Goal: Task Accomplishment & Management: Manage account settings

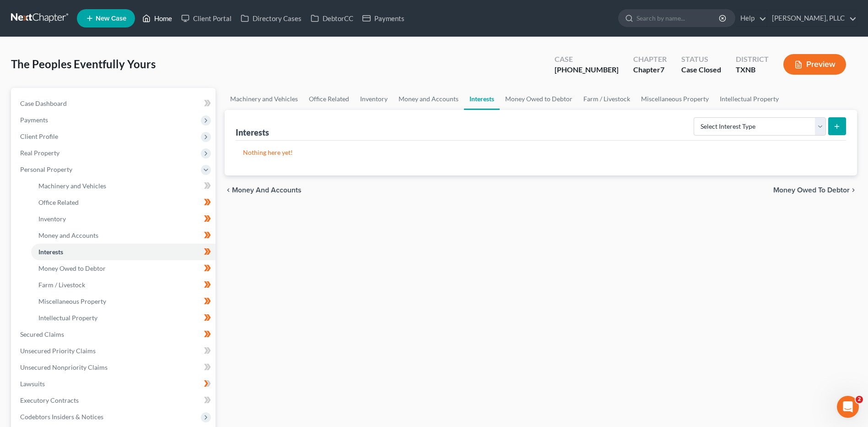
click at [168, 18] on link "Home" at bounding box center [157, 18] width 39 height 16
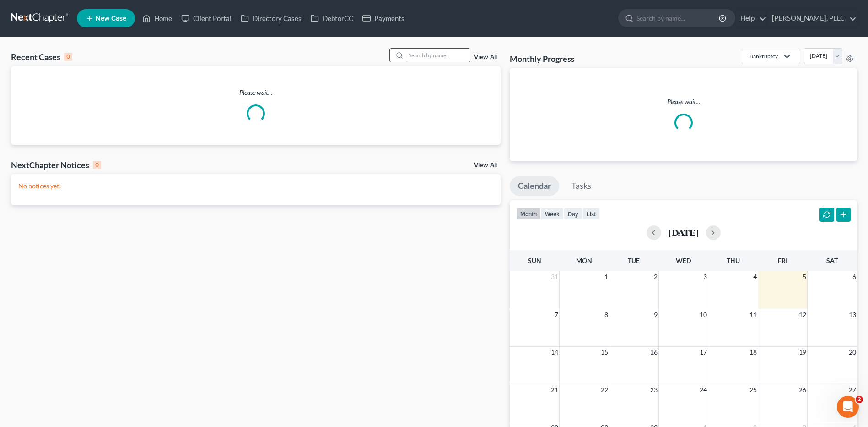
click at [418, 55] on input "search" at bounding box center [438, 55] width 64 height 13
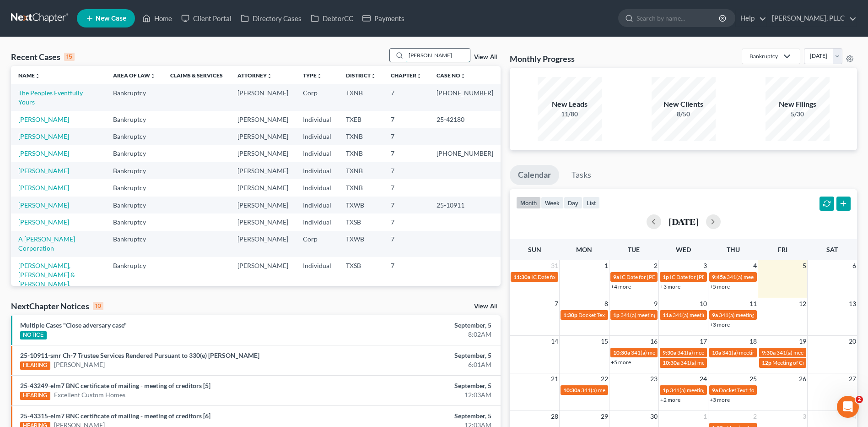
type input "[PERSON_NAME]"
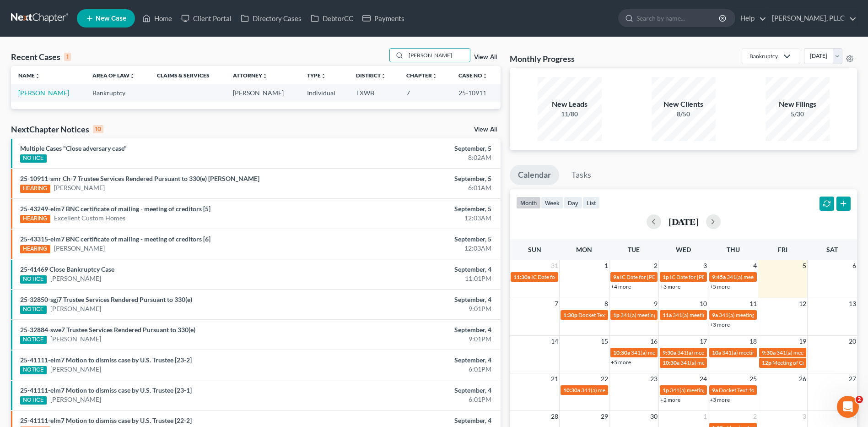
click at [29, 95] on link "[PERSON_NAME]" at bounding box center [43, 93] width 51 height 8
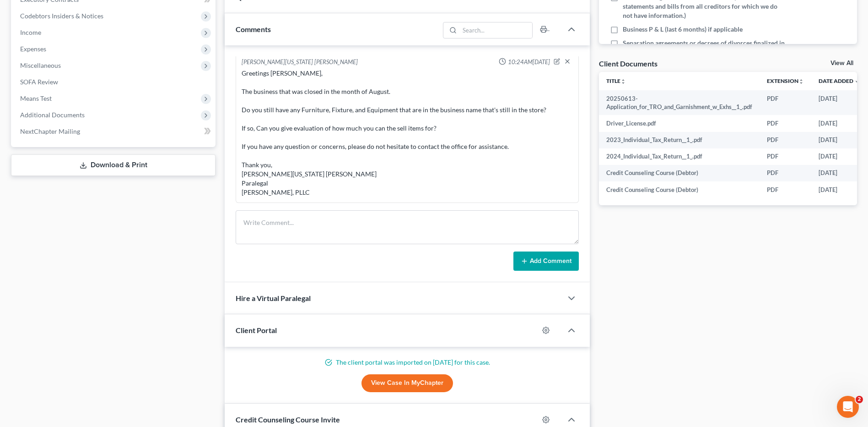
scroll to position [297, 0]
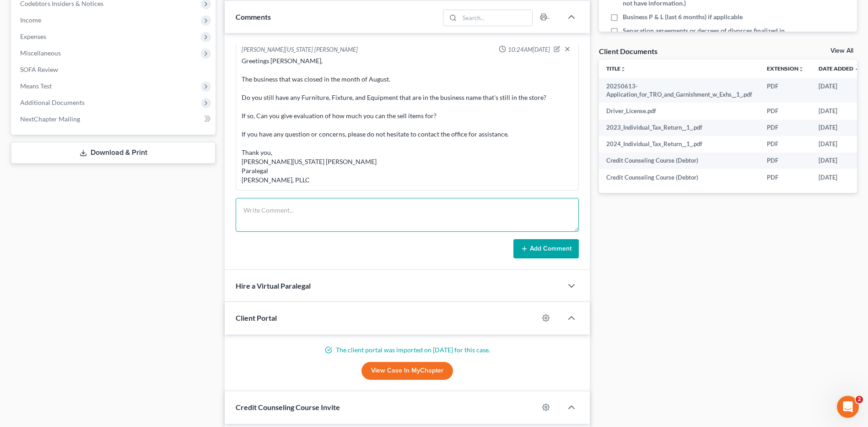
click at [286, 215] on textarea at bounding box center [407, 215] width 343 height 34
type textarea "f"
type textarea "FILED REDACTED-DECL-FOR -SOFT-"
click at [533, 248] on button "Add Comment" at bounding box center [545, 248] width 65 height 19
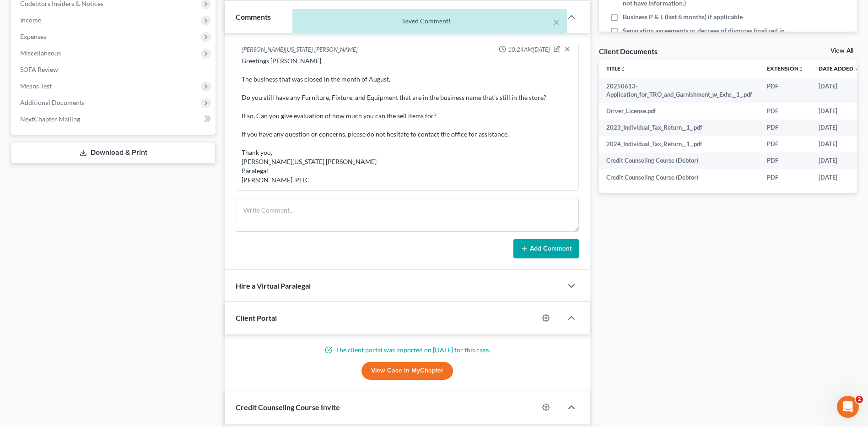
scroll to position [1910, 0]
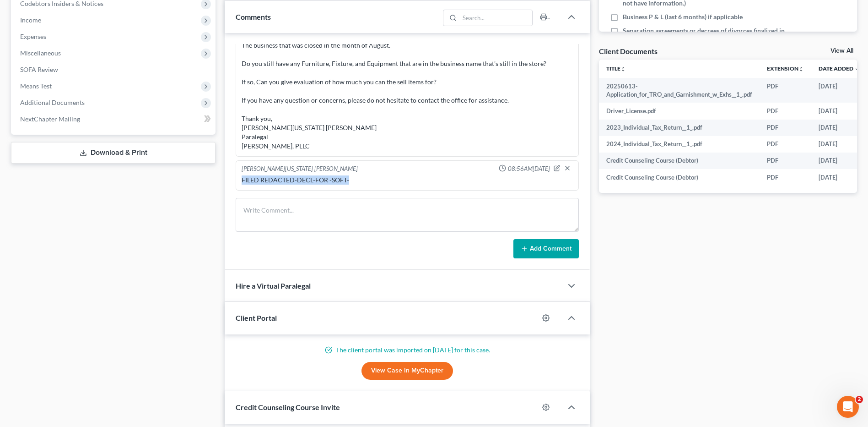
drag, startPoint x: 242, startPoint y: 180, endPoint x: 349, endPoint y: 177, distance: 107.1
click at [354, 177] on div "FILED REDACTED-DECL-FOR -SOFT-" at bounding box center [407, 179] width 331 height 9
drag, startPoint x: 349, startPoint y: 177, endPoint x: 335, endPoint y: 178, distance: 14.7
copy div "FILED REDACTED-DECL-FOR -SOFT-"
click at [275, 218] on textarea at bounding box center [407, 215] width 343 height 34
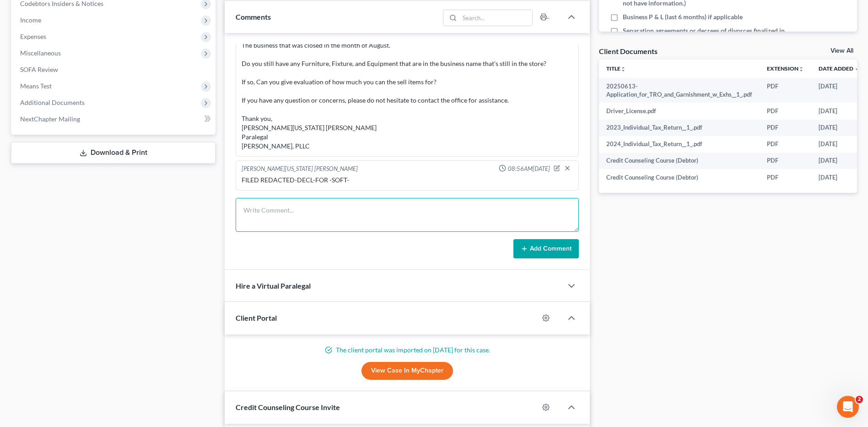
paste textarea "FILED REDACTED-DECL-FOR -SOFT-"
click at [346, 210] on textarea "FILED REDACTED-DECL-FOR -SOFT-" at bounding box center [407, 215] width 343 height 34
type textarea "FILED REDACTED-DECL-FOR -SOFA-"
click at [535, 247] on button "Add Comment" at bounding box center [545, 248] width 65 height 19
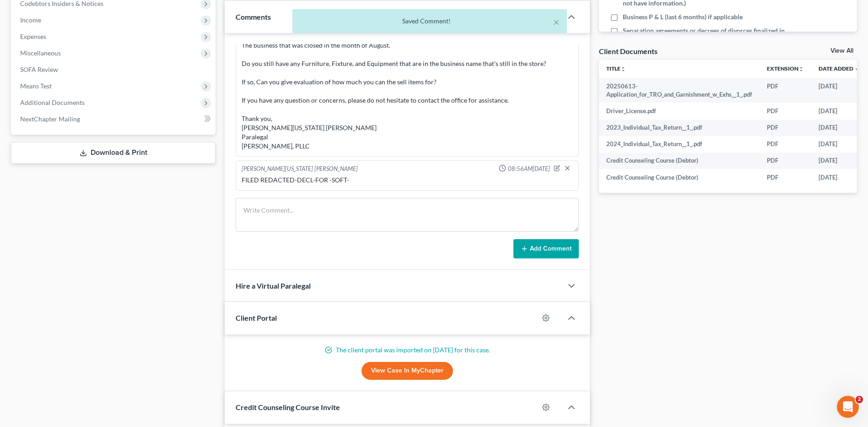
scroll to position [1944, 0]
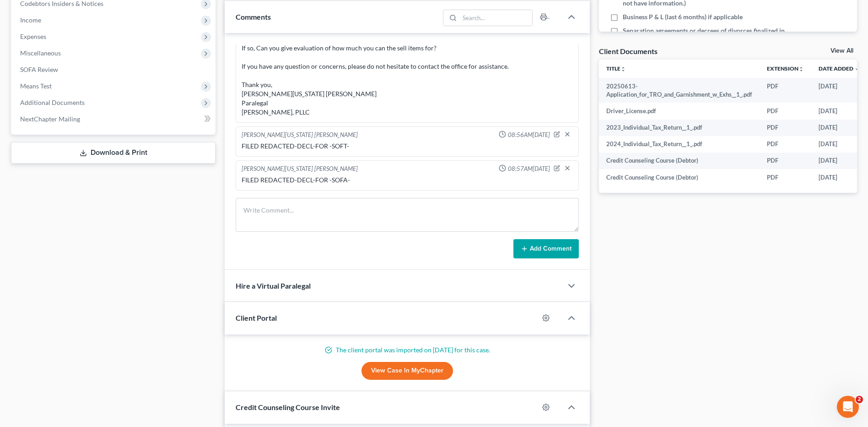
click at [686, 321] on div "Docs Tasks Events Timer 12% Completed Nothing here yet! Signed Engagement Debto…" at bounding box center [727, 142] width 267 height 704
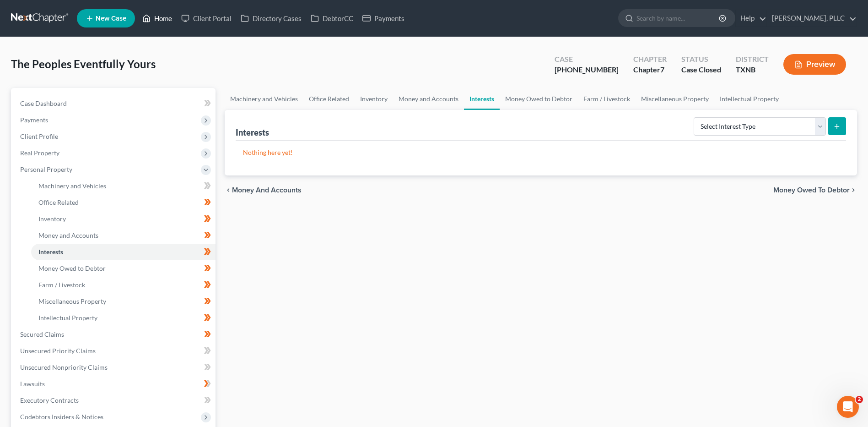
click at [165, 12] on link "Home" at bounding box center [157, 18] width 39 height 16
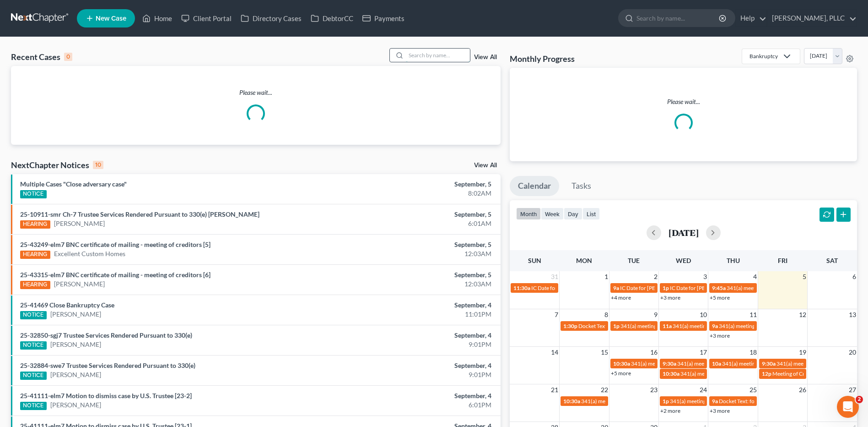
click at [432, 53] on input "search" at bounding box center [438, 55] width 64 height 13
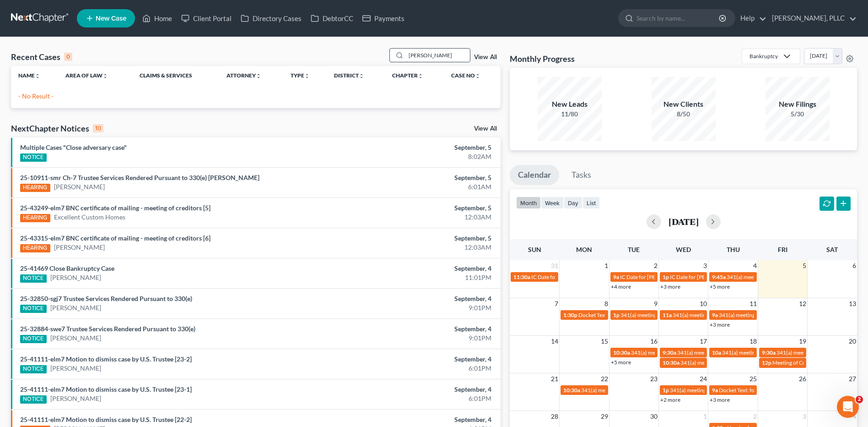
type input "Franco"
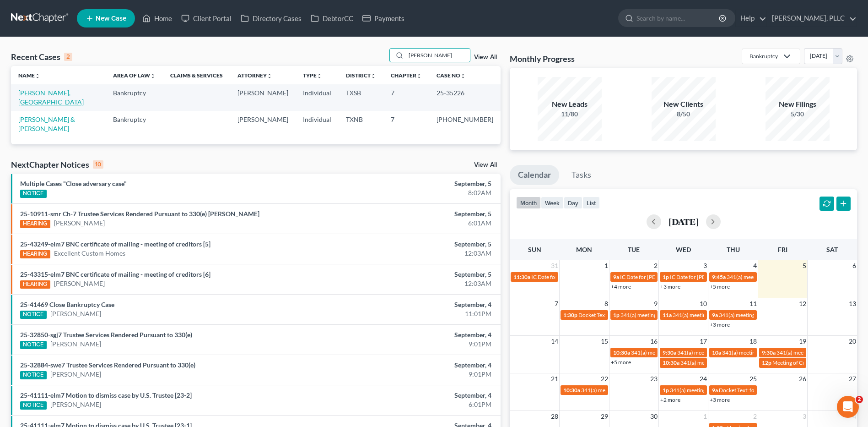
click at [42, 93] on link "[PERSON_NAME], [GEOGRAPHIC_DATA]" at bounding box center [50, 97] width 65 height 17
select select "6"
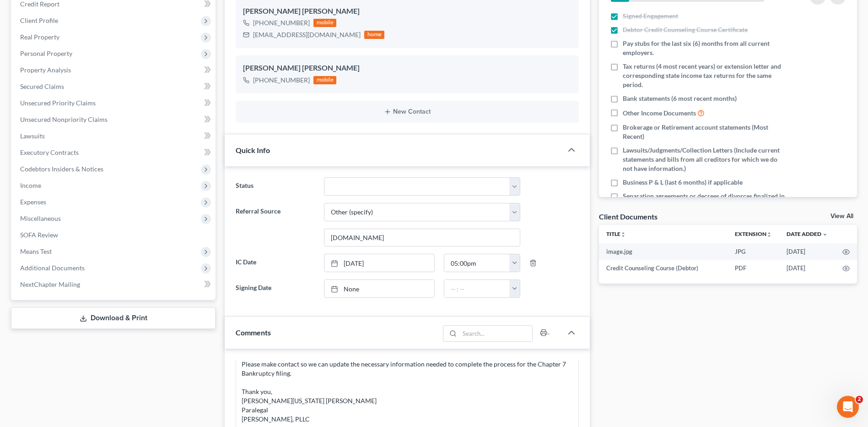
scroll to position [133, 0]
click at [74, 265] on span "Additional Documents" at bounding box center [52, 267] width 65 height 8
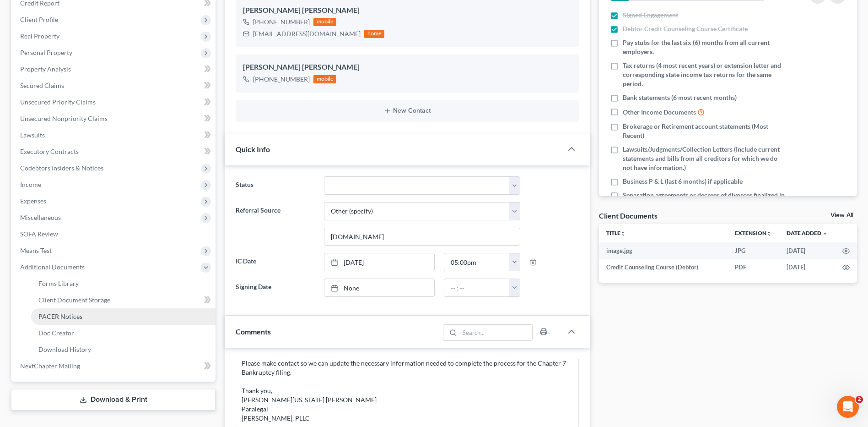
click at [61, 311] on link "PACER Notices" at bounding box center [123, 316] width 184 height 16
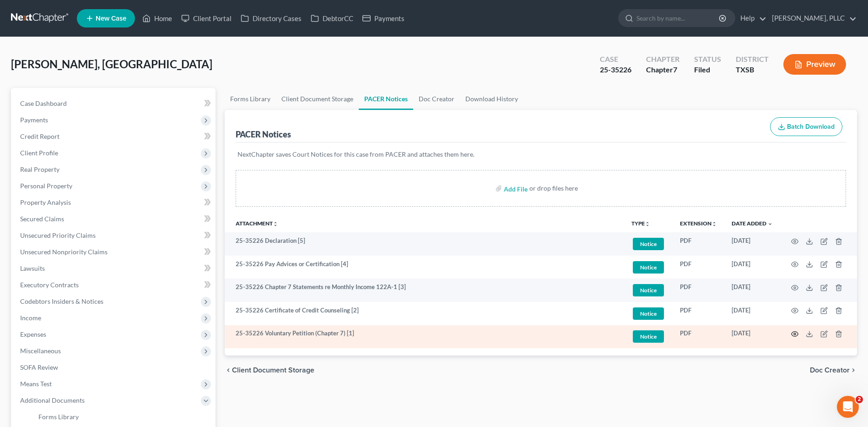
click at [796, 332] on icon "button" at bounding box center [794, 333] width 7 height 7
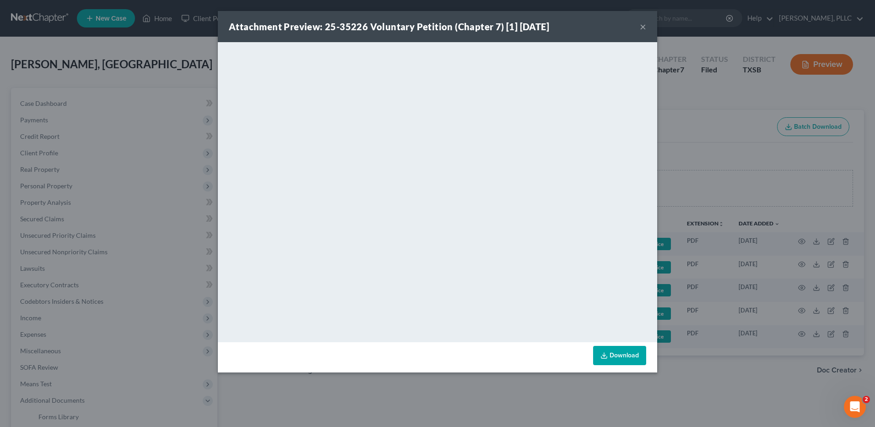
click at [621, 356] on link "Download" at bounding box center [619, 355] width 53 height 19
click at [643, 26] on button "×" at bounding box center [643, 26] width 6 height 11
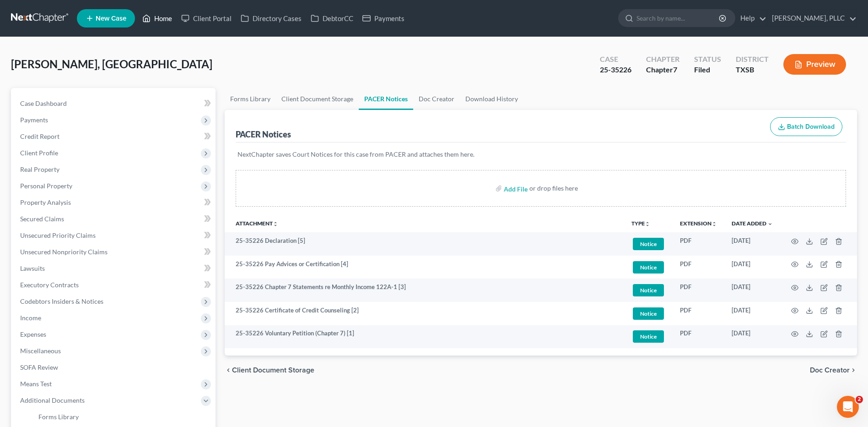
click at [166, 19] on link "Home" at bounding box center [157, 18] width 39 height 16
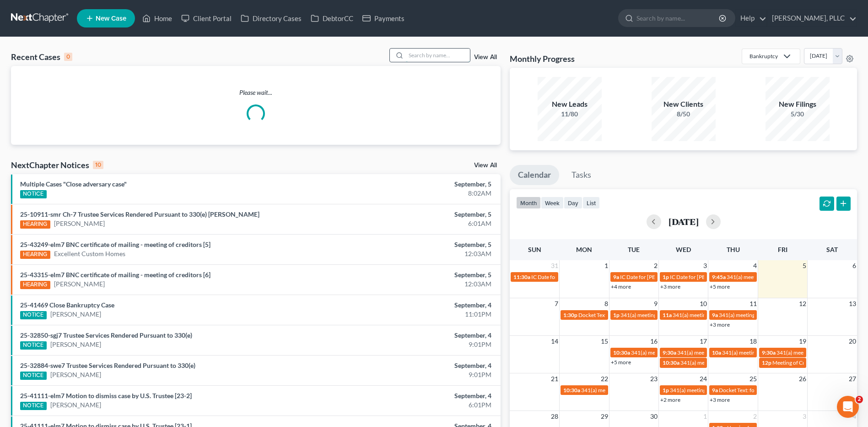
click at [443, 56] on input "search" at bounding box center [438, 55] width 64 height 13
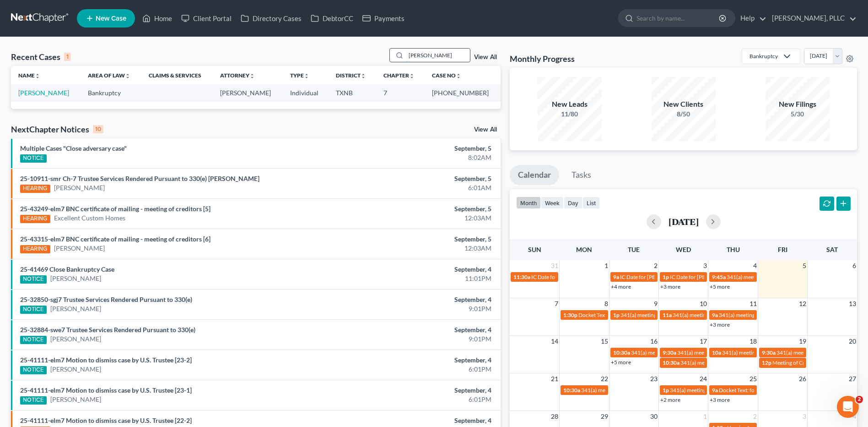
type input "Ratcliff"
click at [54, 92] on link "[PERSON_NAME]" at bounding box center [43, 93] width 51 height 8
select select "4"
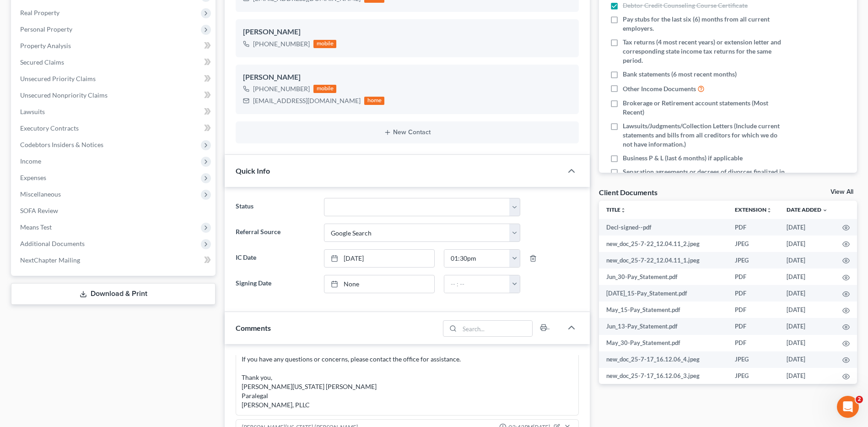
scroll to position [158, 0]
click at [59, 237] on span "Additional Documents" at bounding box center [114, 242] width 203 height 16
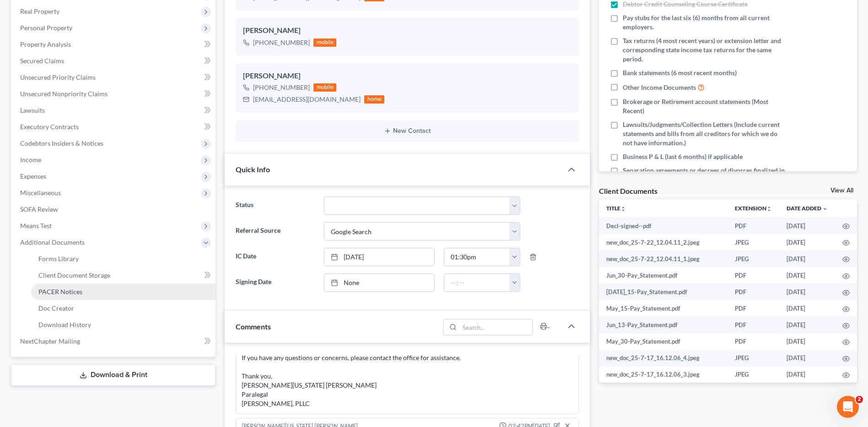
click at [55, 292] on span "PACER Notices" at bounding box center [60, 291] width 44 height 8
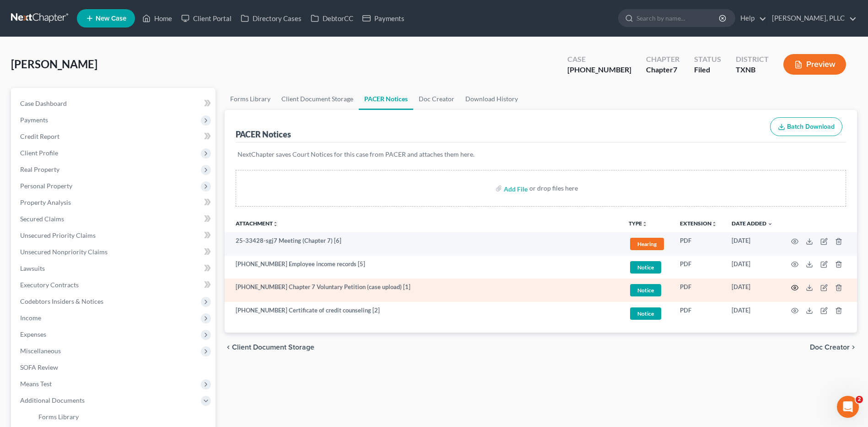
click at [795, 286] on icon "button" at bounding box center [794, 287] width 7 height 7
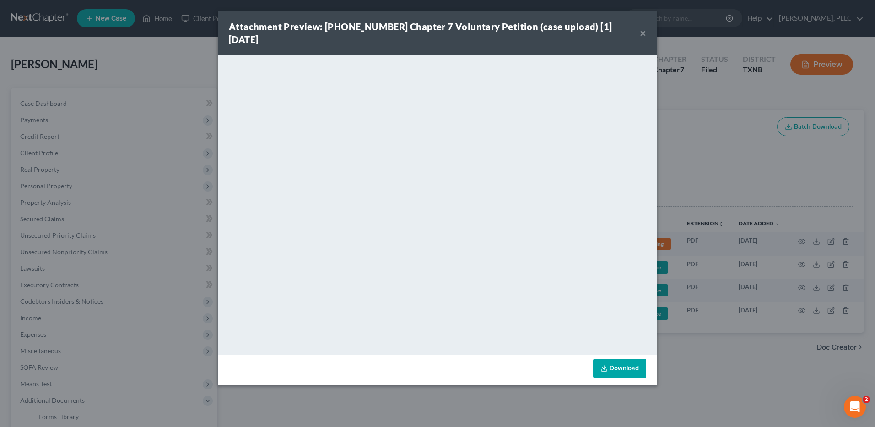
click at [624, 358] on link "Download" at bounding box center [619, 367] width 53 height 19
click at [639, 27] on div "Attachment Preview: 25-33428-7 Chapter 7 Voluntary Petition (case upload) [1] 0…" at bounding box center [437, 33] width 439 height 44
click at [642, 27] on button "×" at bounding box center [643, 32] width 6 height 11
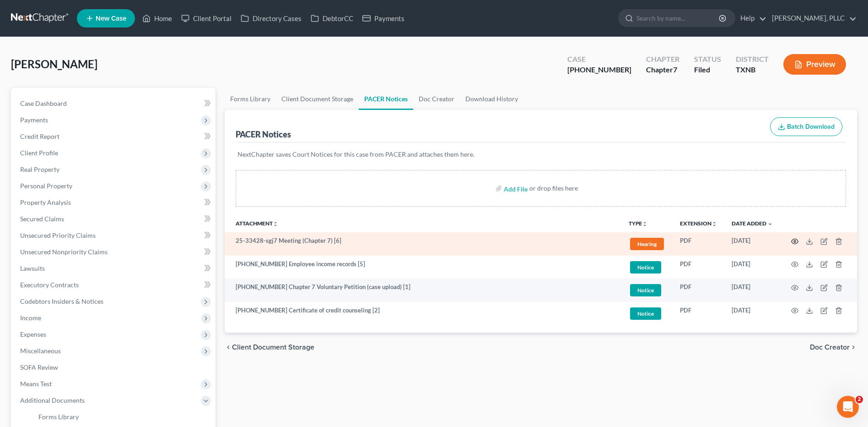
click at [795, 240] on circle "button" at bounding box center [795, 241] width 2 height 2
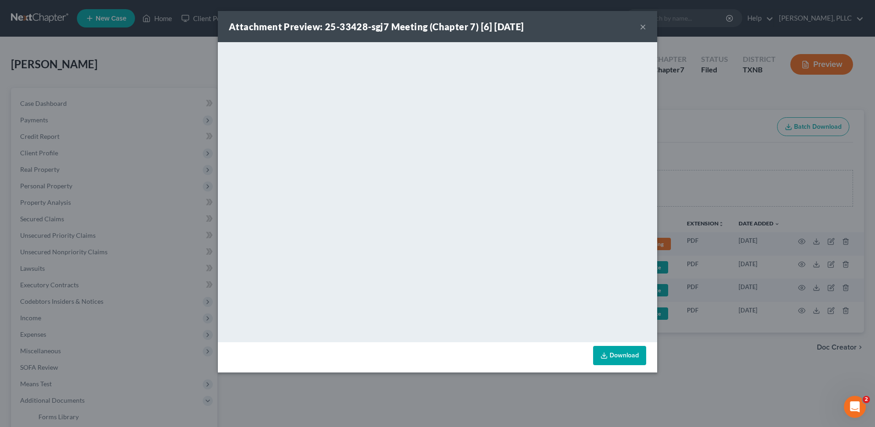
click at [634, 352] on link "Download" at bounding box center [619, 355] width 53 height 19
click at [641, 26] on button "×" at bounding box center [643, 26] width 6 height 11
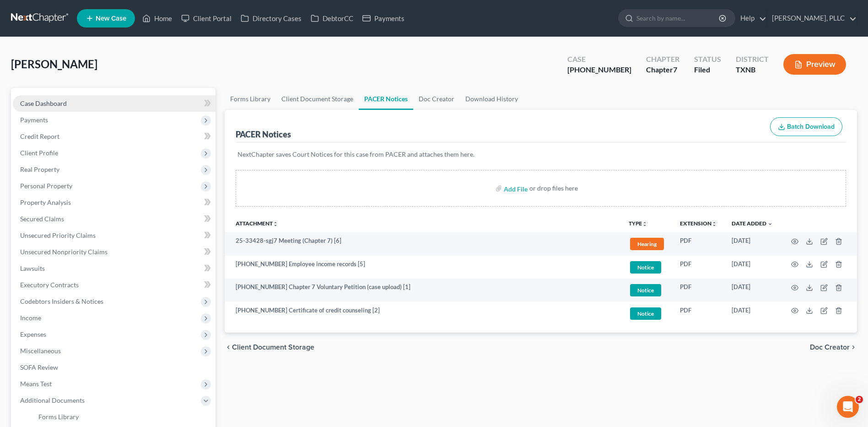
click at [54, 103] on span "Case Dashboard" at bounding box center [43, 103] width 47 height 8
select select "4"
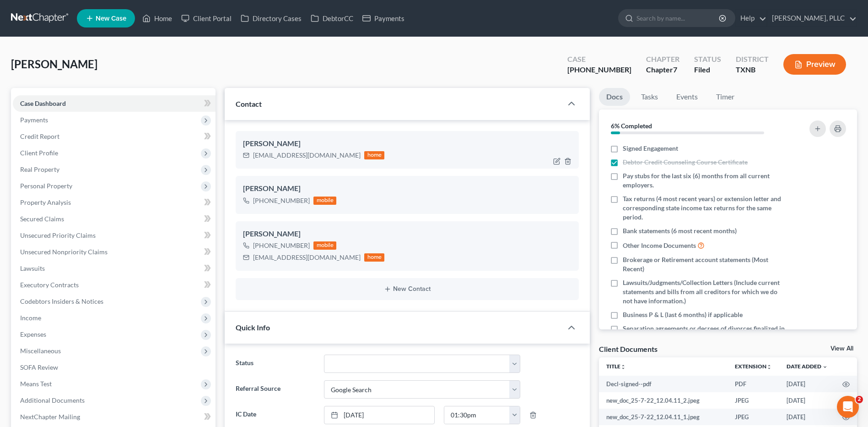
scroll to position [1221, 0]
drag, startPoint x: 252, startPoint y: 156, endPoint x: 330, endPoint y: 156, distance: 78.3
click at [330, 156] on div "hortenciaratcliff@gmail.com home" at bounding box center [313, 155] width 141 height 12
copy div "hortenciaratcliff@gmail.com"
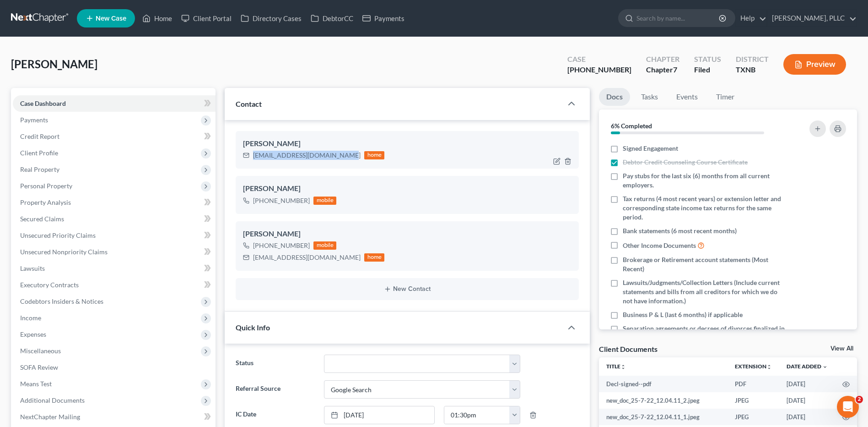
copy div "hortenciaratcliff@gmail.com"
drag, startPoint x: 318, startPoint y: 62, endPoint x: 550, endPoint y: 62, distance: 231.6
click at [319, 62] on div "Ratcliff, Hortencia Upgraded Case 25-33428-7 Chapter Chapter 7 Status Filed Dis…" at bounding box center [434, 68] width 846 height 40
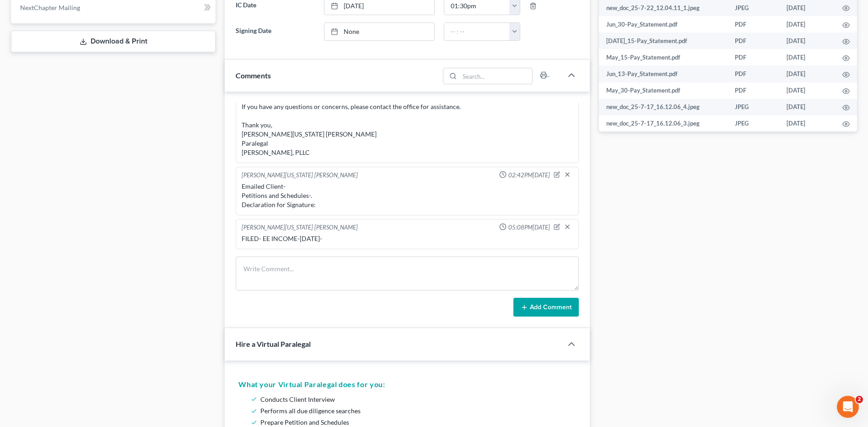
scroll to position [414, 0]
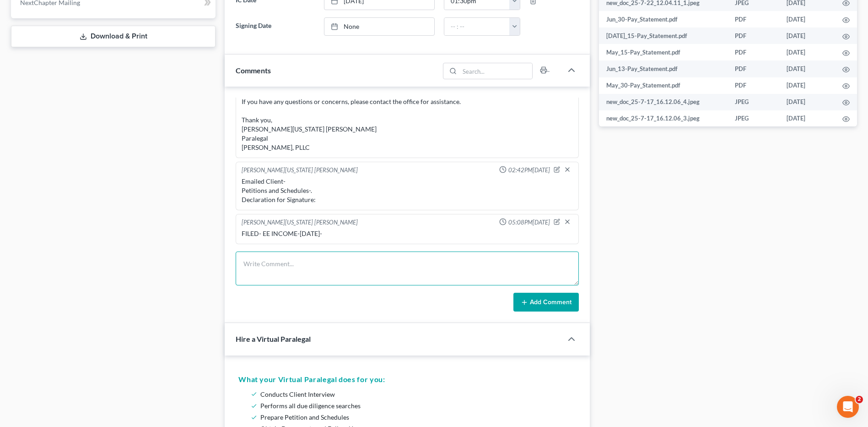
click at [265, 265] on textarea at bounding box center [407, 268] width 343 height 34
type textarea "Emailed Client- Doc 1-Petition-Schedule- Doc 6- 341 Meeting Notice Automatic St…"
click at [558, 302] on button "Add Comment" at bounding box center [545, 301] width 65 height 19
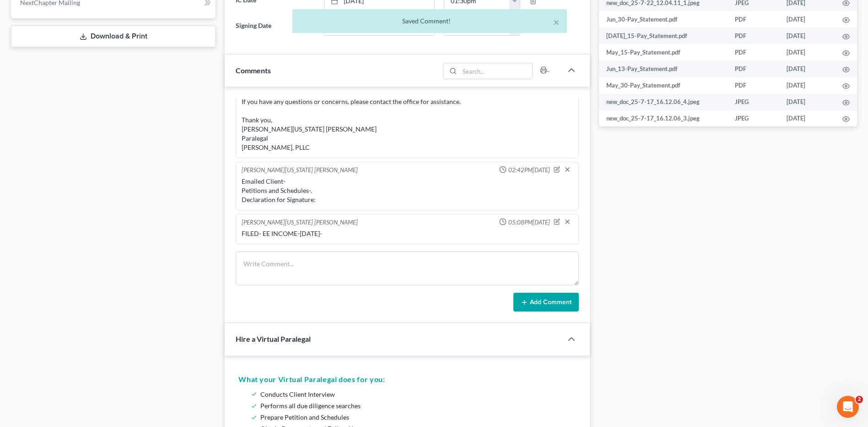
scroll to position [1283, 0]
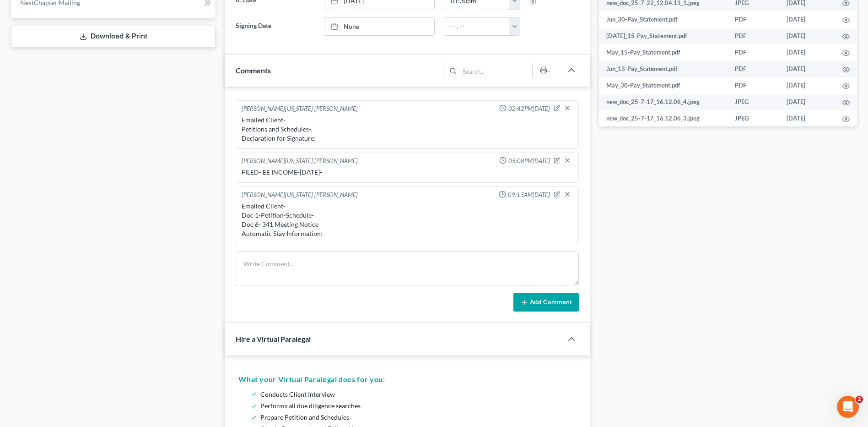
click at [730, 220] on div "Docs Tasks Events Timer 6% Completed Nothing here yet! Signed Engagement Debtor…" at bounding box center [727, 320] width 267 height 1292
click at [787, 220] on div "Docs Tasks Events Timer 6% Completed Nothing here yet! Signed Engagement Debtor…" at bounding box center [727, 320] width 267 height 1292
drag, startPoint x: 698, startPoint y: 238, endPoint x: 805, endPoint y: 202, distance: 112.7
click at [699, 238] on div "Docs Tasks Events Timer 6% Completed Nothing here yet! Signed Engagement Debtor…" at bounding box center [727, 320] width 267 height 1292
drag, startPoint x: 584, startPoint y: 200, endPoint x: 800, endPoint y: 190, distance: 216.2
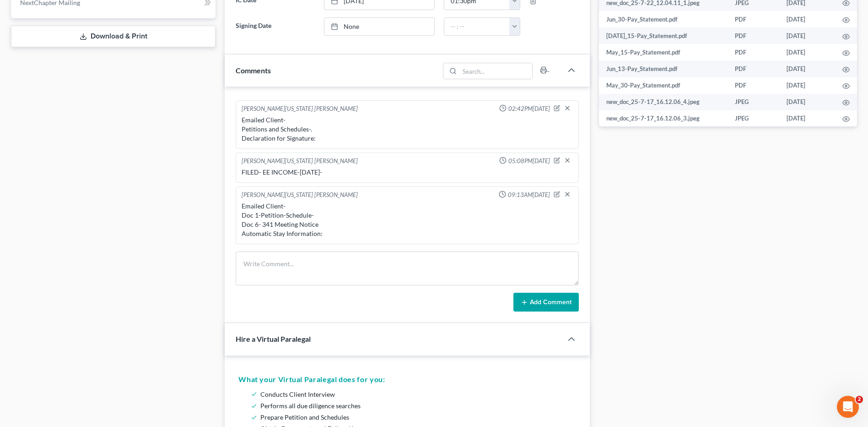
click at [587, 200] on div "Latania Washington Williams 06:16PM, 07/28/2025 Greetings Hortencia Ratcliff, I…" at bounding box center [407, 204] width 365 height 237
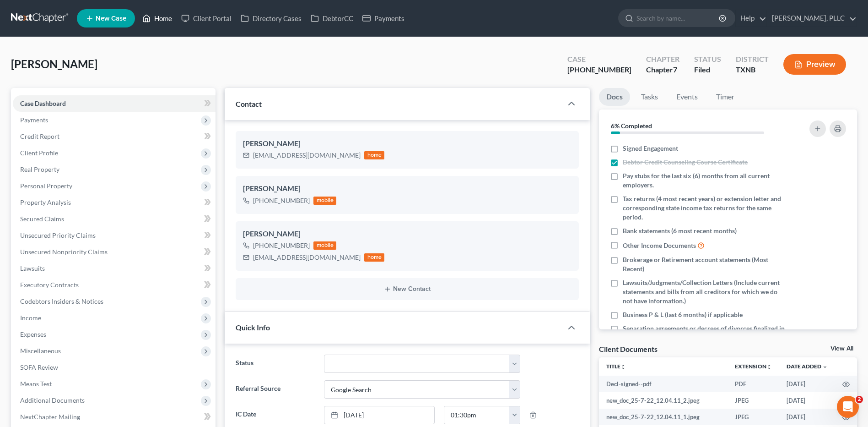
click at [167, 15] on link "Home" at bounding box center [157, 18] width 39 height 16
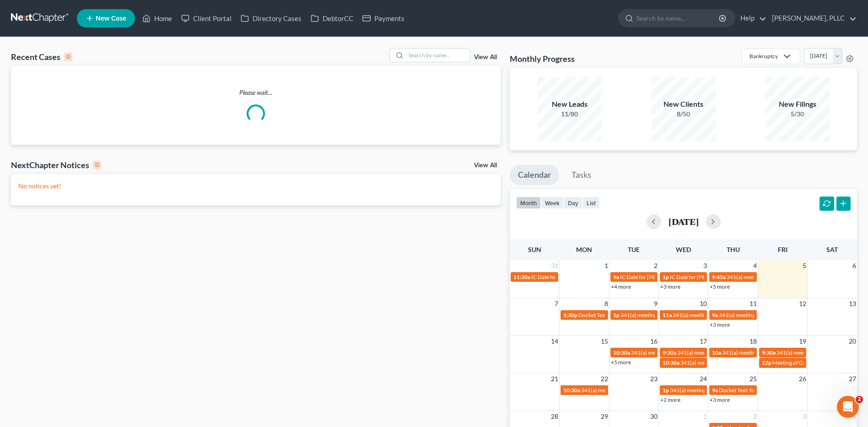
click at [410, 63] on div "Recent Cases 0 View All" at bounding box center [256, 57] width 490 height 18
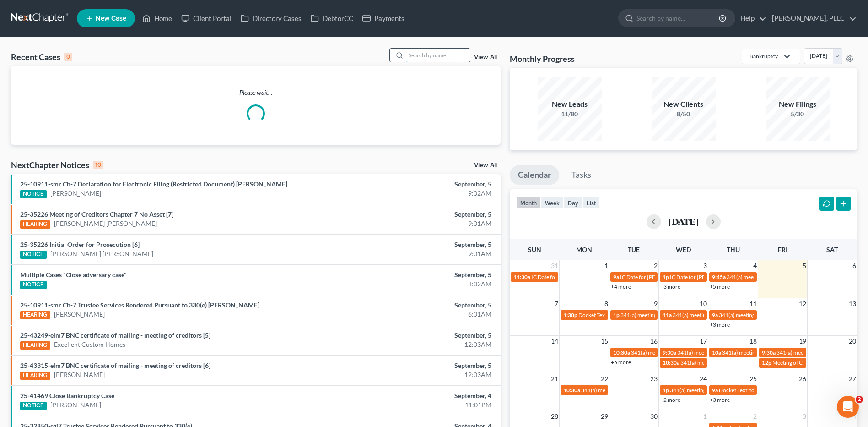
click at [414, 60] on input "search" at bounding box center [438, 55] width 64 height 13
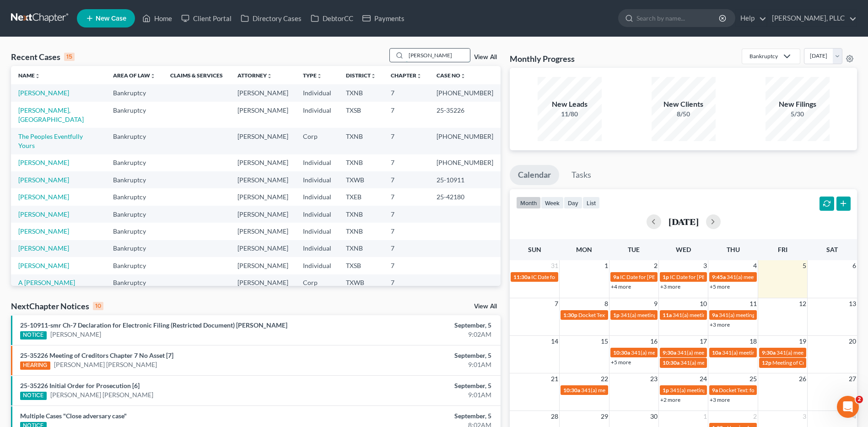
type input "Franco"
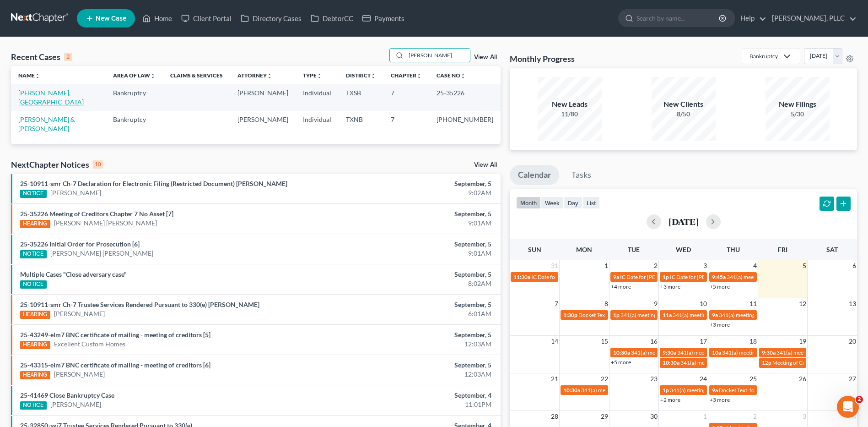
click at [54, 91] on link "[PERSON_NAME], [GEOGRAPHIC_DATA]" at bounding box center [50, 97] width 65 height 17
select select "6"
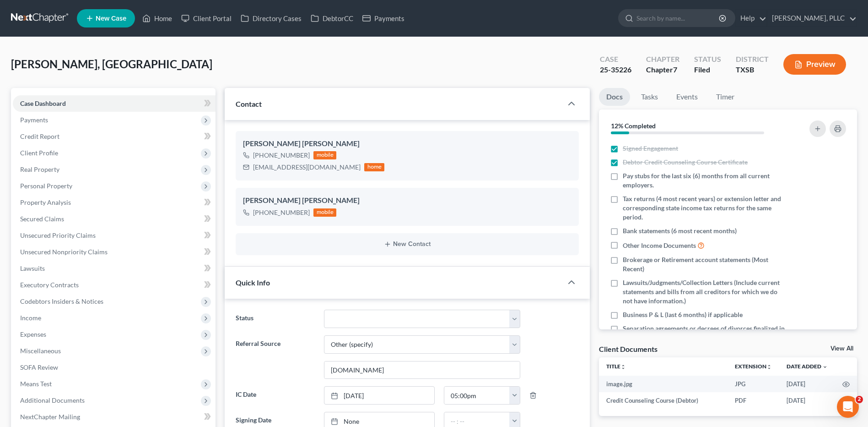
scroll to position [855, 0]
drag, startPoint x: 251, startPoint y: 166, endPoint x: 329, endPoint y: 166, distance: 77.8
click at [329, 166] on div "iyanez211926@yahoo.com home" at bounding box center [313, 167] width 141 height 12
copy div "iyanez211926@yahoo.com"
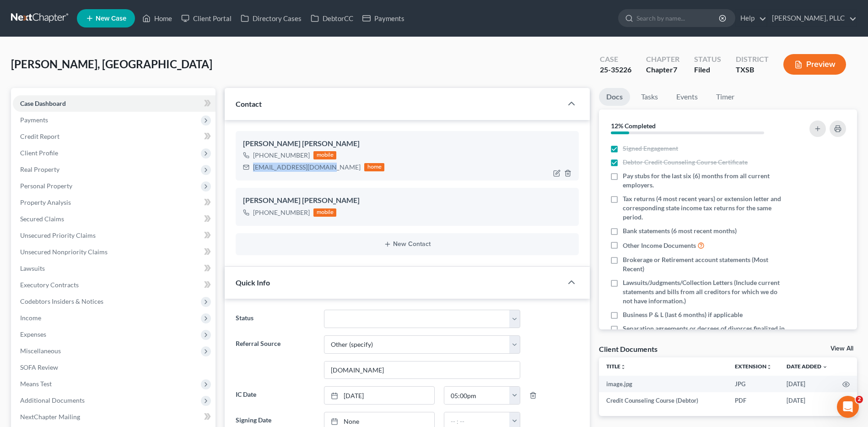
copy div "iyanez211926@yahoo.com"
click at [377, 55] on div "Yanez Franco, Israel Upgraded Case 25-35226 Chapter Chapter 7 Status Filed Dist…" at bounding box center [434, 68] width 846 height 40
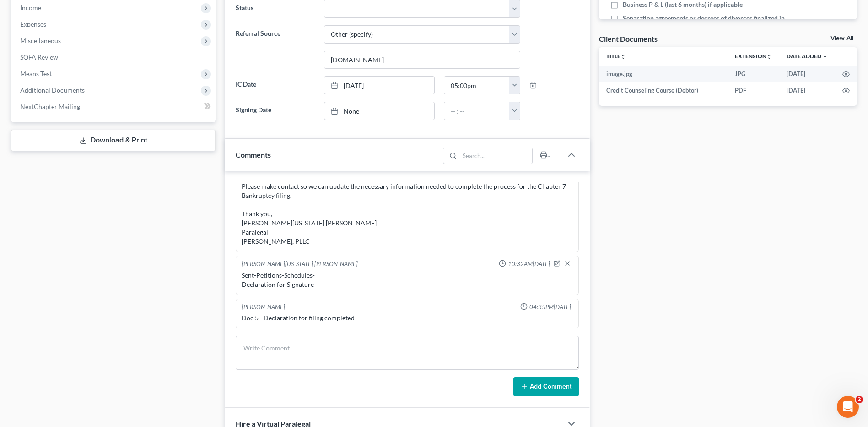
scroll to position [315, 0]
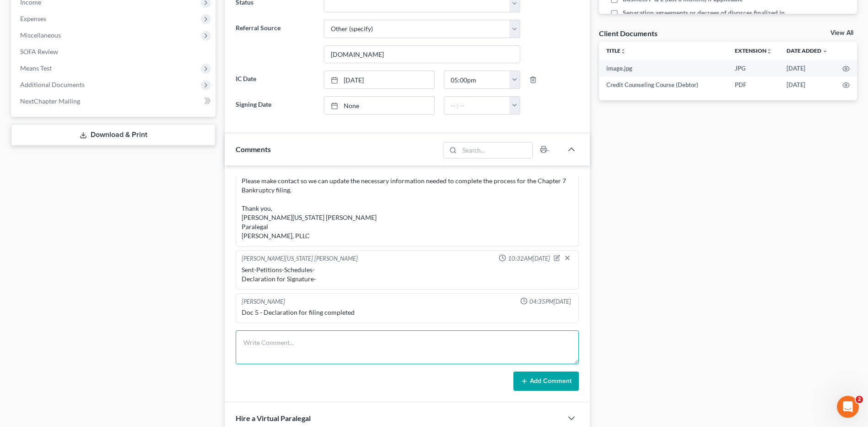
drag, startPoint x: 258, startPoint y: 352, endPoint x: 267, endPoint y: 335, distance: 19.0
click at [258, 351] on textarea at bounding box center [407, 347] width 343 height 34
type textarea "Emailed Client- Doc 1-Petition-Schedules Doc 7- 341 Meeting Notice Automatic St…"
click at [723, 293] on div "Docs Tasks Events Timer 12% Completed Nothing here yet! Signed Engagement Debto…" at bounding box center [727, 200] width 267 height 854
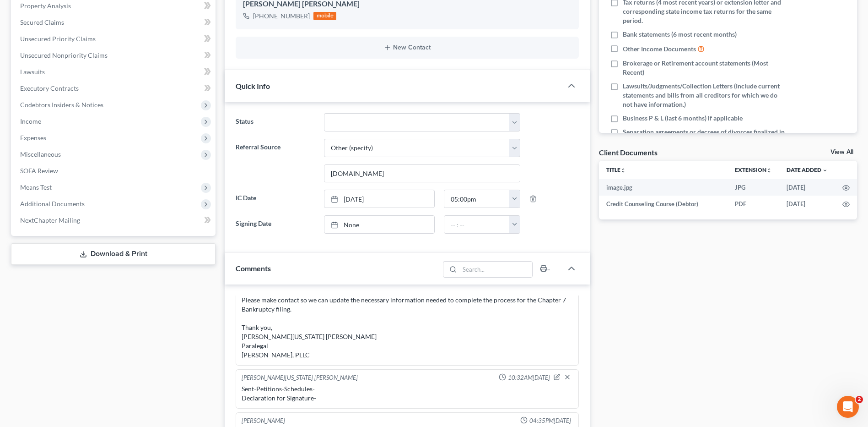
scroll to position [0, 0]
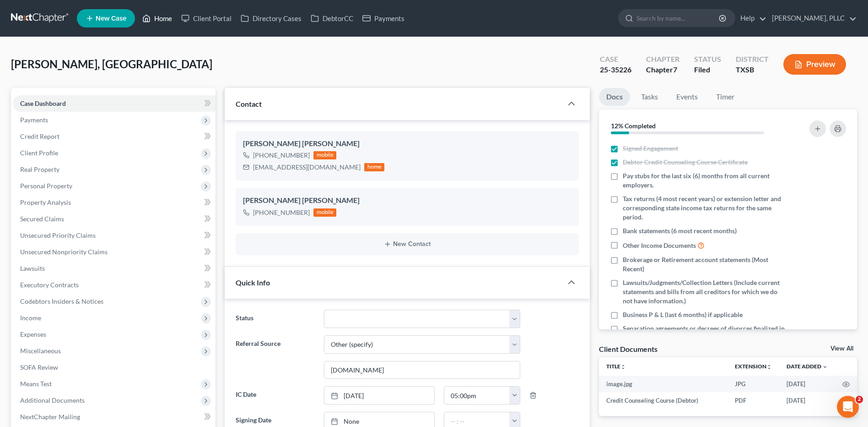
click at [154, 17] on link "Home" at bounding box center [157, 18] width 39 height 16
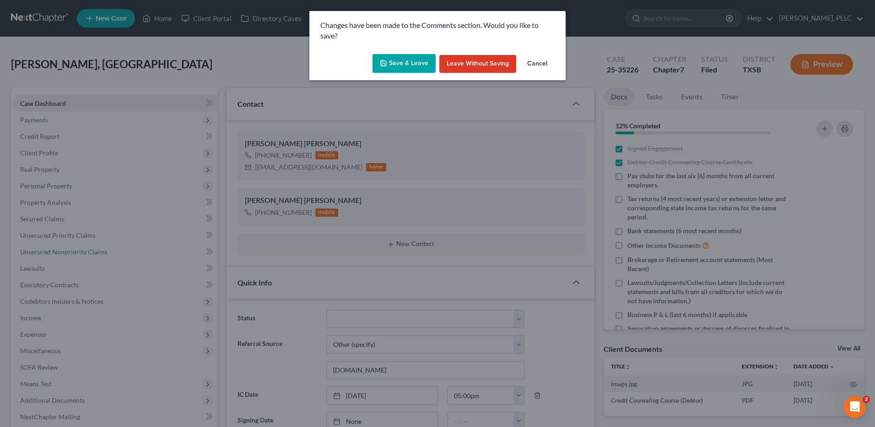
click at [396, 62] on button "Save & Leave" at bounding box center [404, 63] width 63 height 19
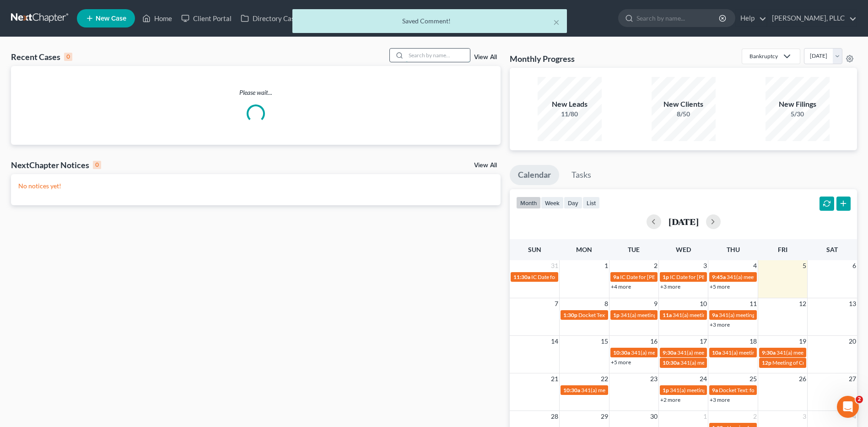
click at [416, 53] on input "search" at bounding box center [438, 55] width 64 height 13
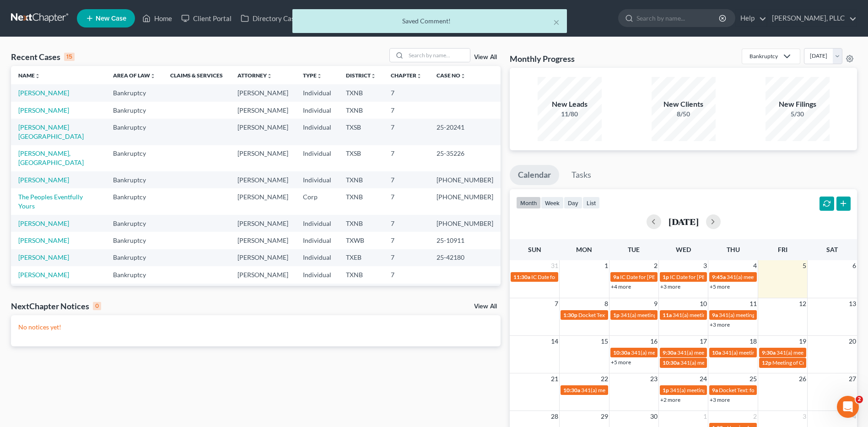
click at [164, 20] on div "× Saved Comment!" at bounding box center [429, 23] width 868 height 28
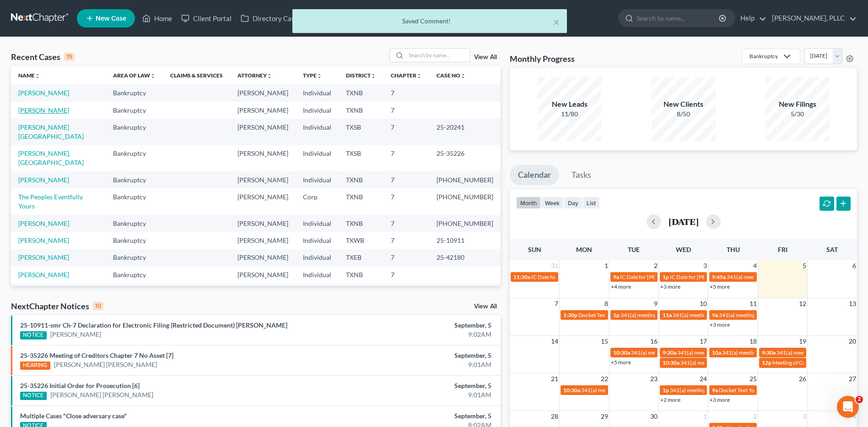
click at [63, 108] on link "Hayworth, Rebecca" at bounding box center [43, 110] width 51 height 8
select select "6"
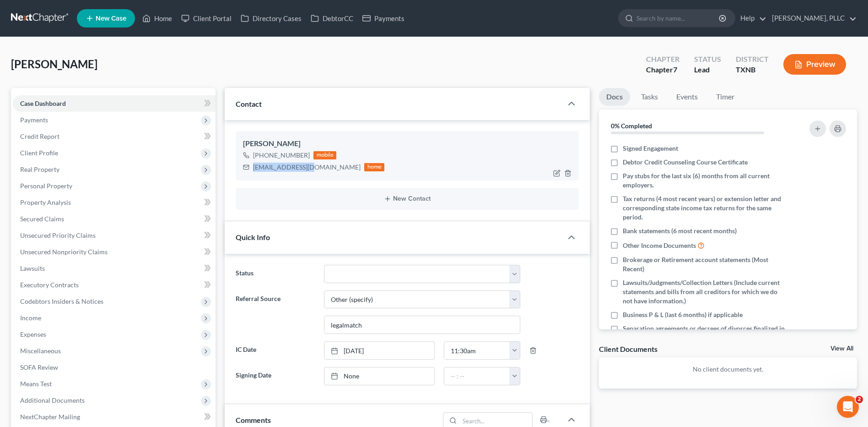
drag, startPoint x: 251, startPoint y: 168, endPoint x: 310, endPoint y: 167, distance: 59.0
click at [310, 167] on div "rah2030@gmail.com home" at bounding box center [313, 167] width 141 height 12
copy div "rah2030@gmail.com"
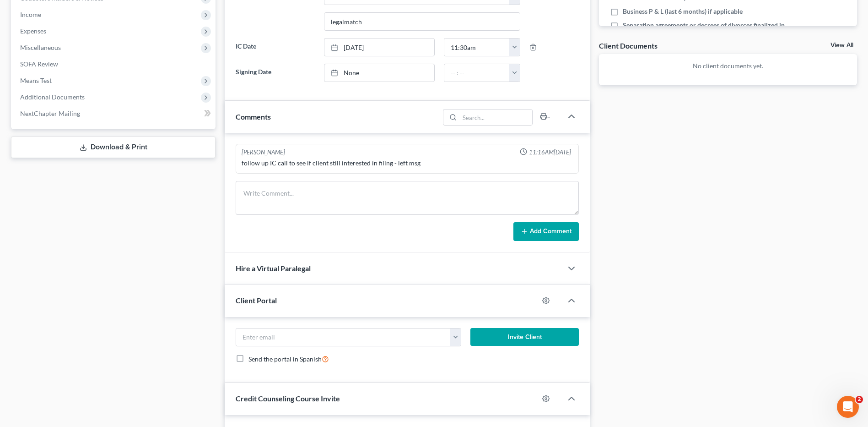
scroll to position [312, 0]
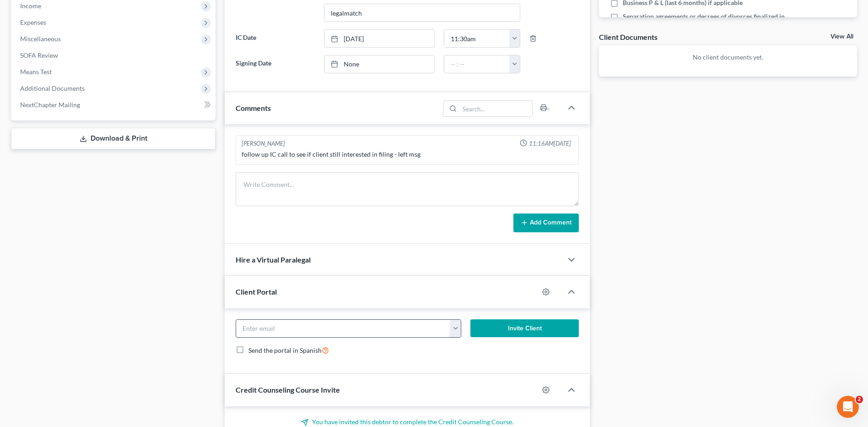
paste input "rah2030@gmail.com"
type input "rah2030@gmail.com"
click at [533, 324] on button "Invite Client" at bounding box center [524, 328] width 108 height 18
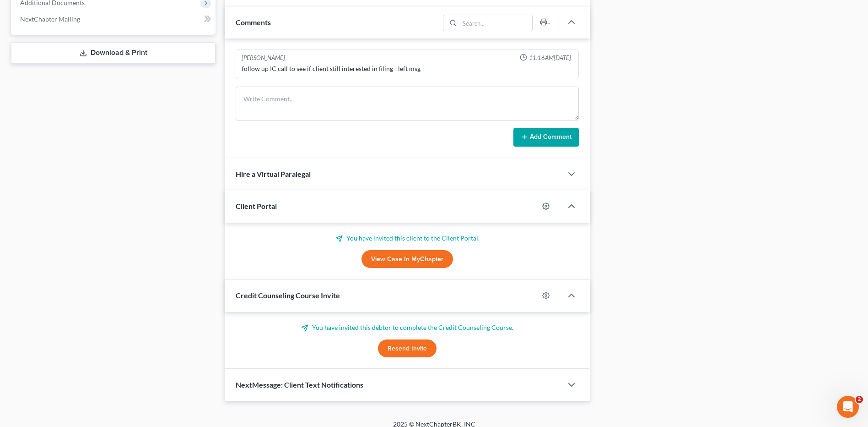
scroll to position [406, 0]
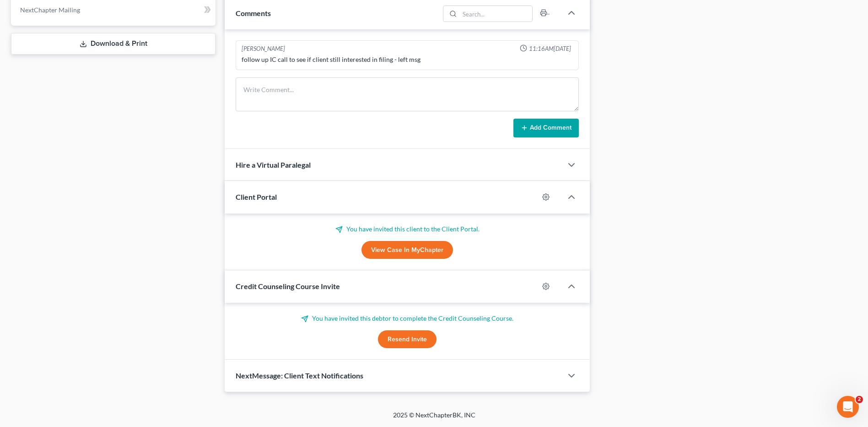
click at [406, 337] on button "Resend Invite" at bounding box center [407, 339] width 59 height 18
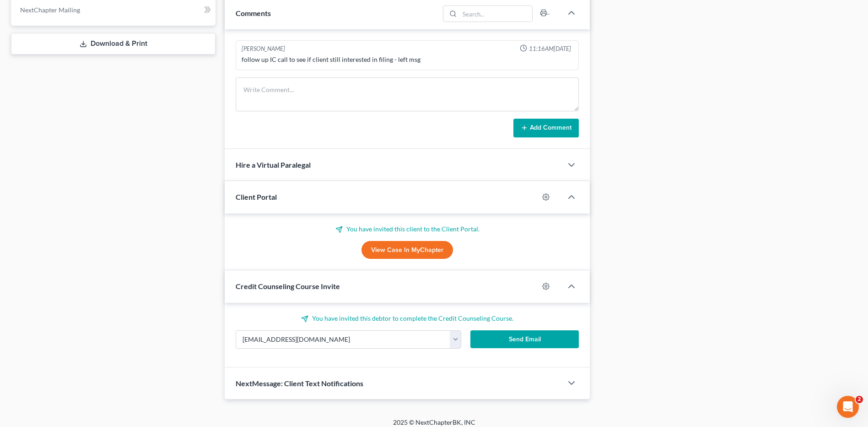
click at [528, 334] on button "Send Email" at bounding box center [524, 339] width 108 height 18
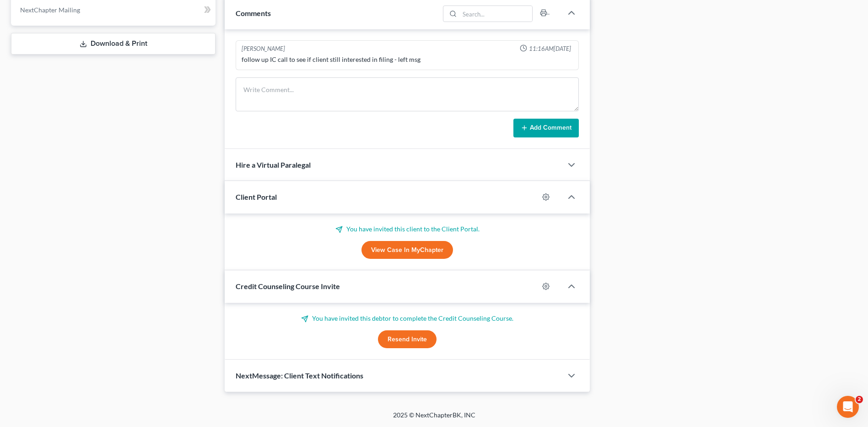
drag, startPoint x: 742, startPoint y: 327, endPoint x: 866, endPoint y: 293, distance: 128.1
click at [742, 327] on div "Docs Tasks Events Timer 0% Completed Nothing here yet! Signed Engagement Debtor…" at bounding box center [727, 36] width 267 height 710
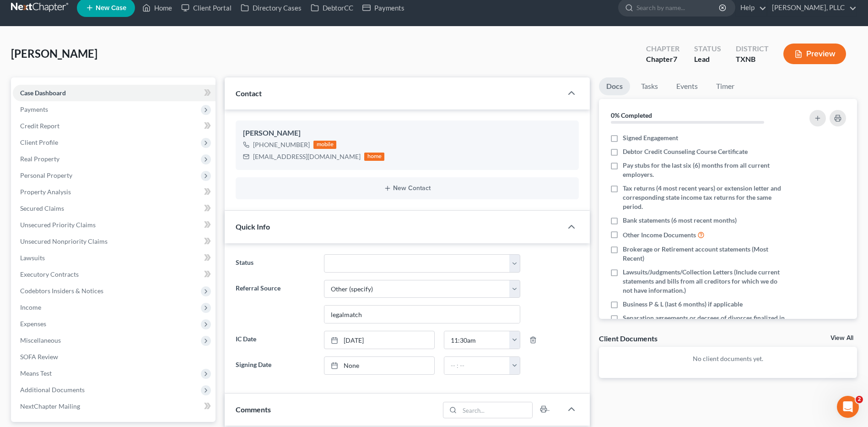
scroll to position [0, 0]
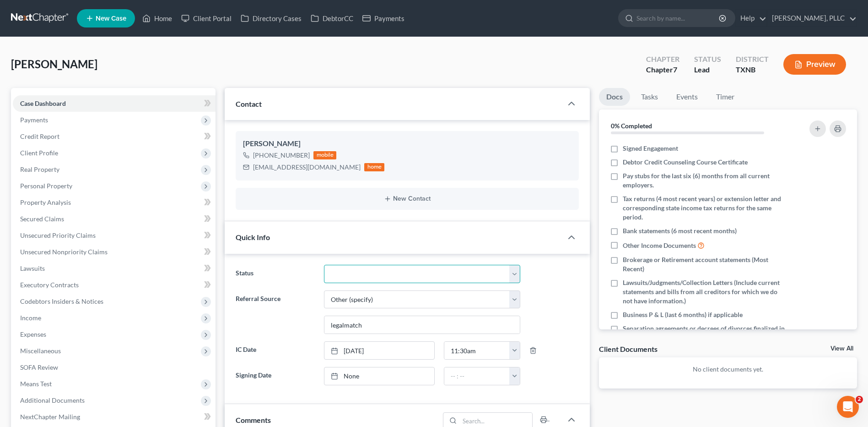
click at [509, 272] on select "Appellate Phase Case Closed Dead File Demand Letter Phase Discharged Discharge …" at bounding box center [422, 274] width 196 height 18
select select "13"
click at [324, 265] on select "Appellate Phase Case Closed Dead File Demand Letter Phase Discharged Discharge …" at bounding box center [422, 274] width 196 height 18
click at [340, 67] on div "Hayworth, Rebecca Upgraded Chapter Chapter 7 Status In Progress District TXNB P…" at bounding box center [434, 68] width 846 height 40
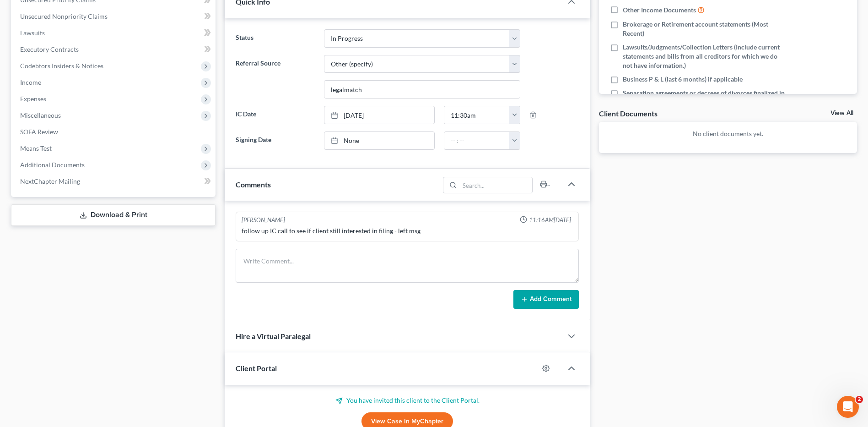
scroll to position [258, 0]
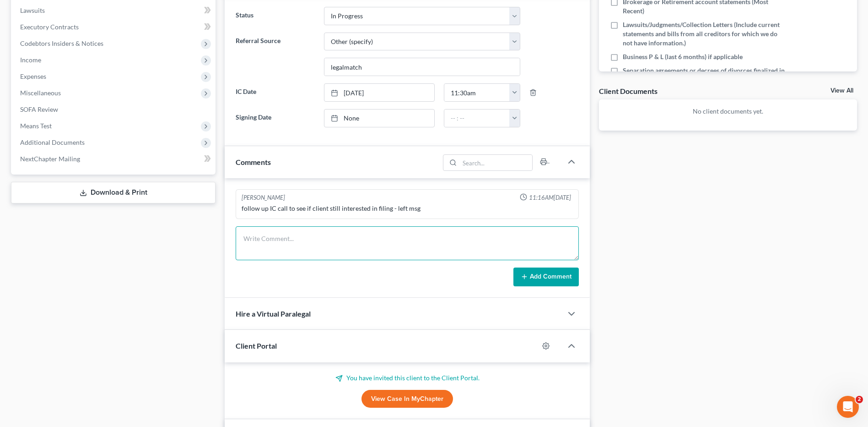
drag, startPoint x: 292, startPoint y: 239, endPoint x: 300, endPoint y: 222, distance: 18.4
click at [292, 238] on textarea at bounding box center [407, 243] width 343 height 34
type textarea "Client-clld paid in full-sent The Client Portal"
click at [532, 269] on button "Add Comment" at bounding box center [545, 276] width 65 height 19
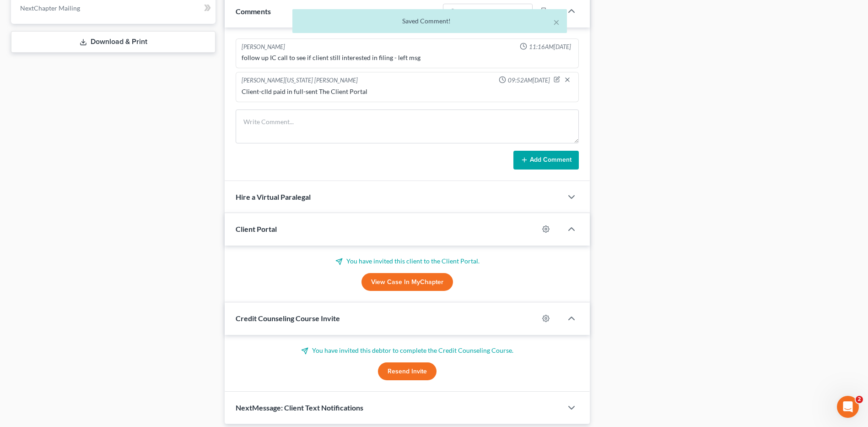
scroll to position [428, 0]
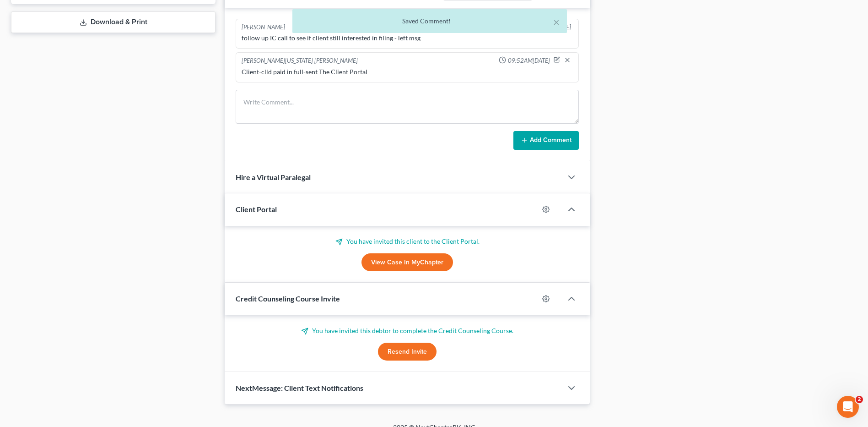
click at [395, 350] on button "Resend Invite" at bounding box center [407, 351] width 59 height 18
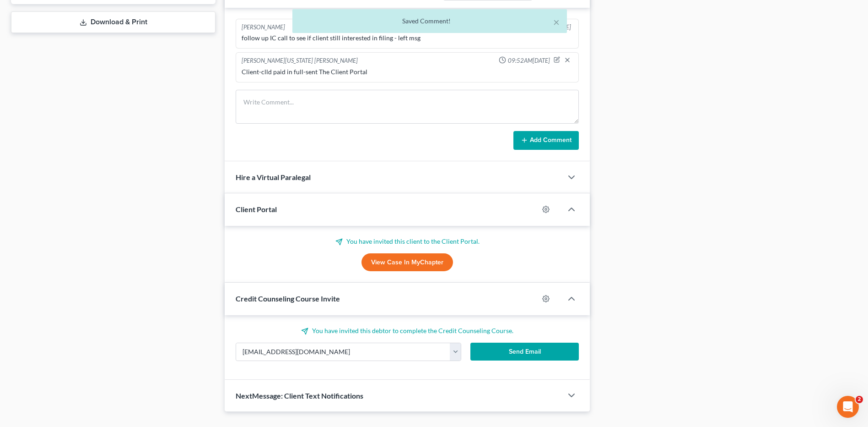
click at [522, 354] on button "Send Email" at bounding box center [524, 351] width 108 height 18
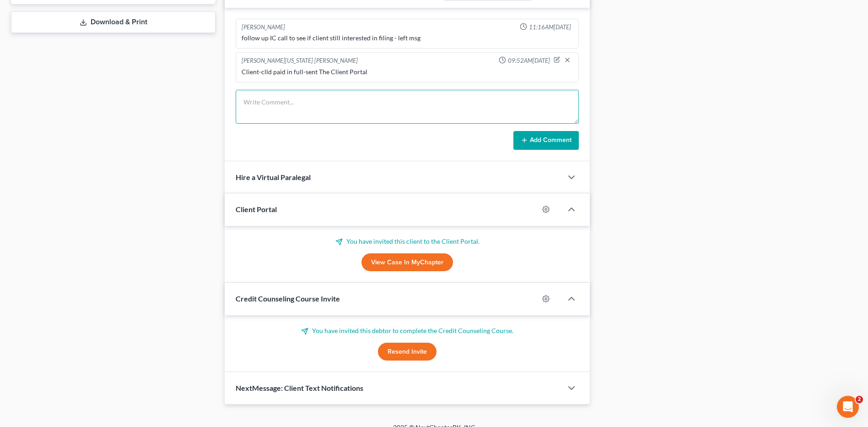
click at [277, 105] on textarea at bounding box center [407, 107] width 343 height 34
type textarea "And DCC"
click at [562, 136] on button "Add Comment" at bounding box center [545, 140] width 65 height 19
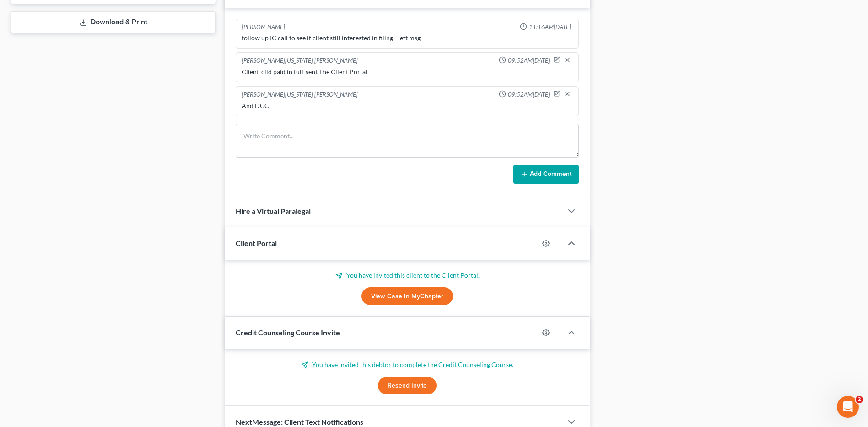
click at [805, 166] on div "Docs Tasks Events Timer 0% Completed Nothing here yet! Signed Engagement Debtor…" at bounding box center [727, 49] width 267 height 778
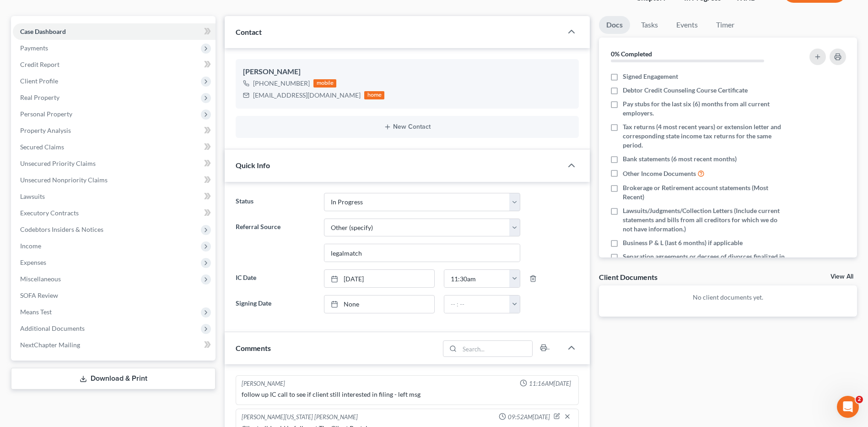
scroll to position [0, 0]
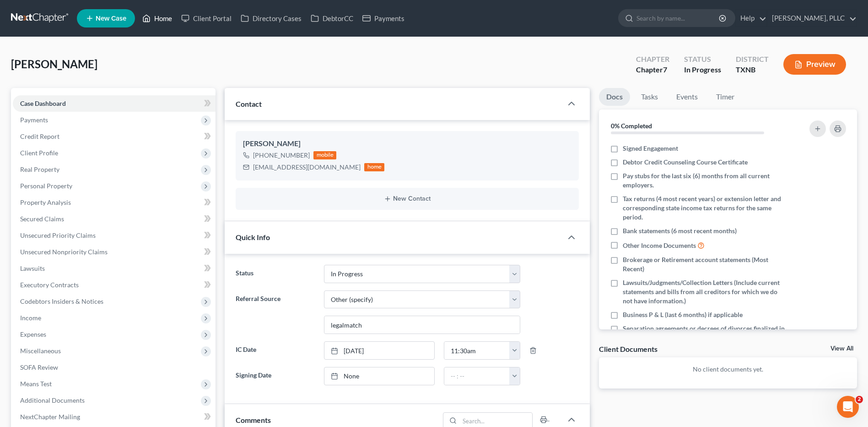
click at [162, 19] on link "Home" at bounding box center [157, 18] width 39 height 16
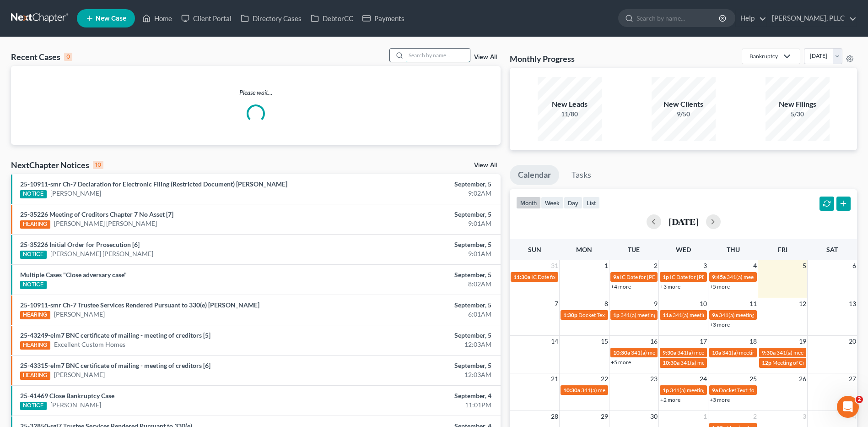
click at [443, 54] on input "search" at bounding box center [438, 55] width 64 height 13
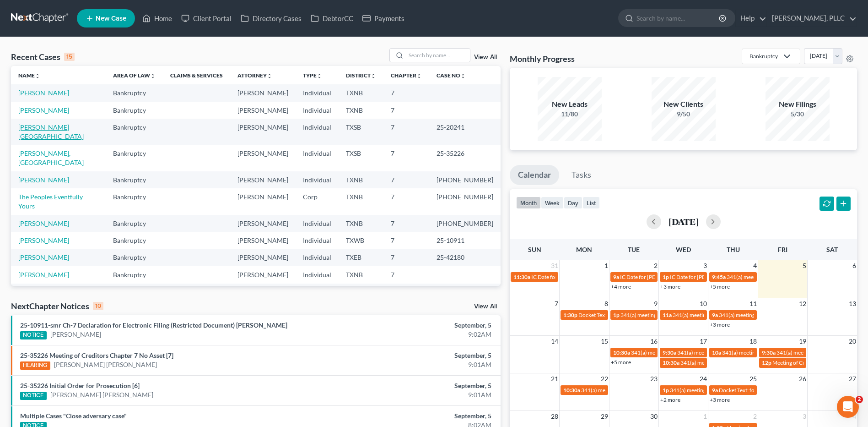
click at [54, 124] on link "Montano, Israel" at bounding box center [50, 131] width 65 height 17
select select "6"
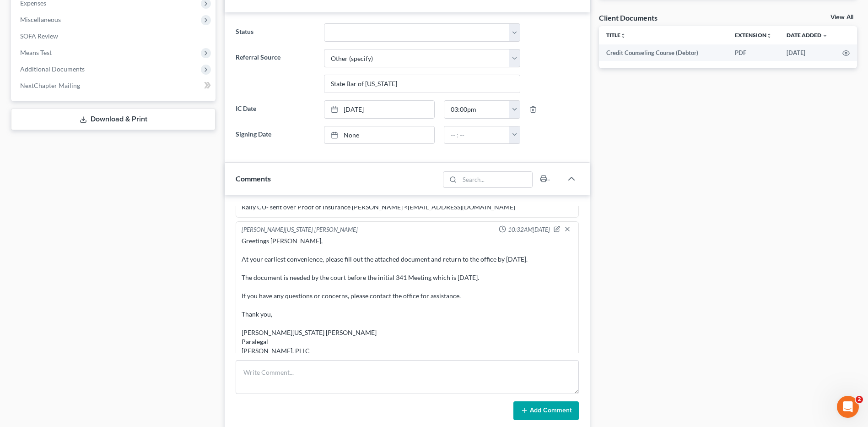
scroll to position [351, 0]
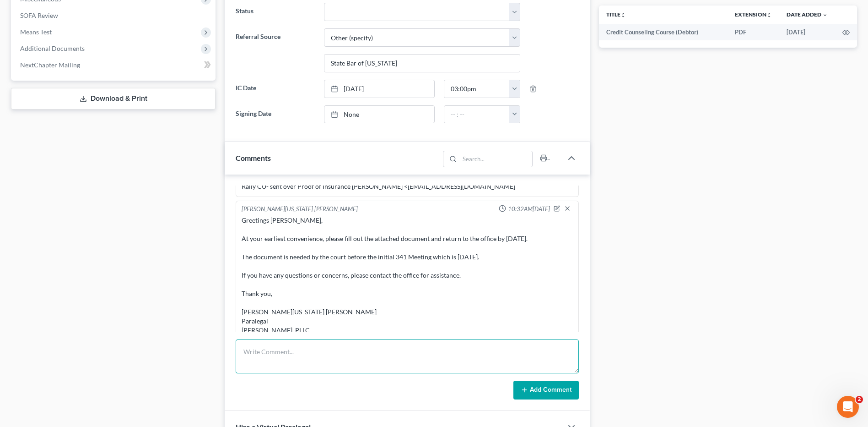
click at [297, 356] on textarea at bounding box center [407, 356] width 343 height 34
type textarea "Emailed-Trustee-Christopher Murray--341 Meeting Questionnaire"
click at [541, 390] on button "Add Comment" at bounding box center [545, 389] width 65 height 19
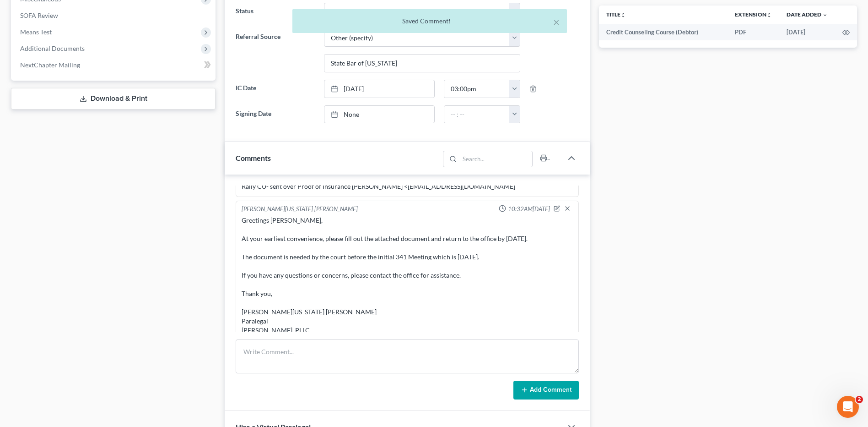
scroll to position [2347, 0]
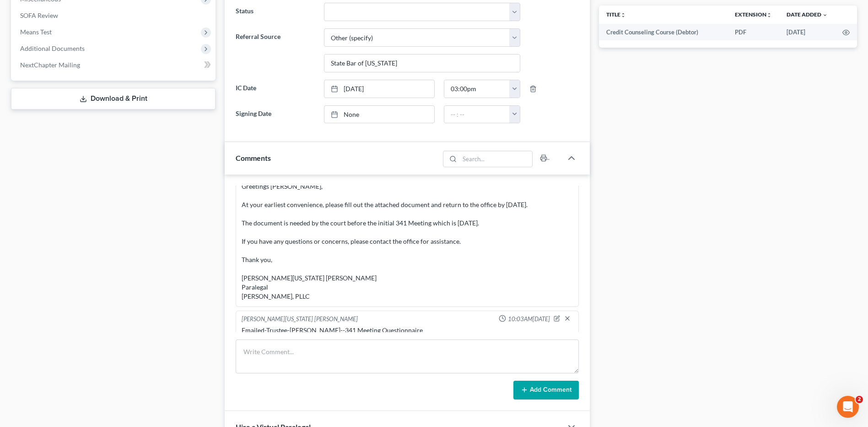
drag, startPoint x: 706, startPoint y: 261, endPoint x: 837, endPoint y: 219, distance: 137.3
click at [705, 261] on div "Docs Tasks Events Timer 12% Completed Nothing here yet! Signed Engagement Debto…" at bounding box center [727, 185] width 267 height 899
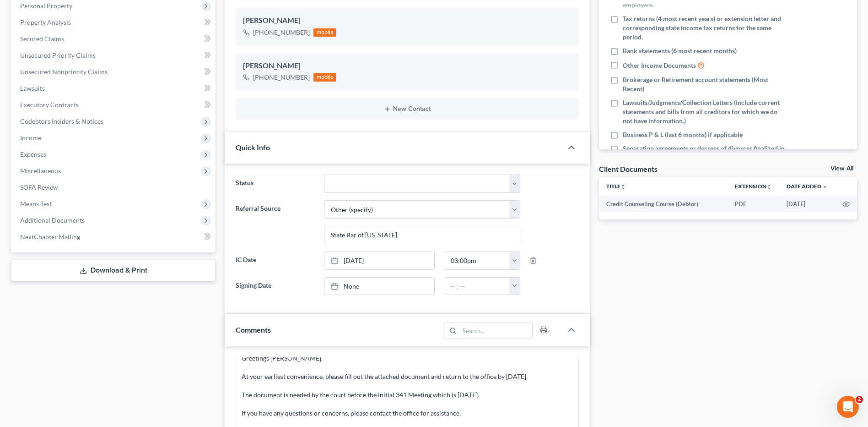
scroll to position [0, 0]
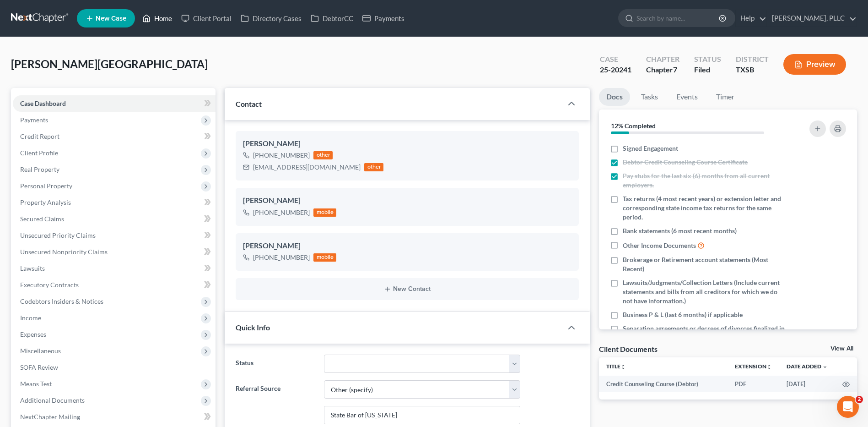
click at [166, 16] on link "Home" at bounding box center [157, 18] width 39 height 16
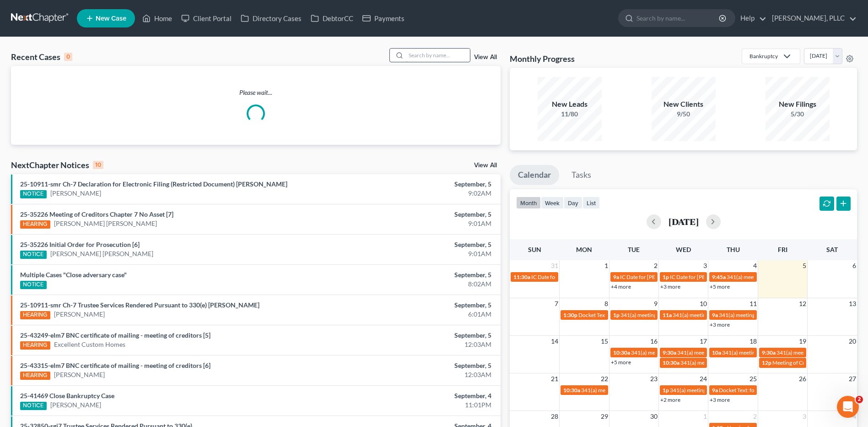
click at [448, 59] on input "search" at bounding box center [438, 55] width 64 height 13
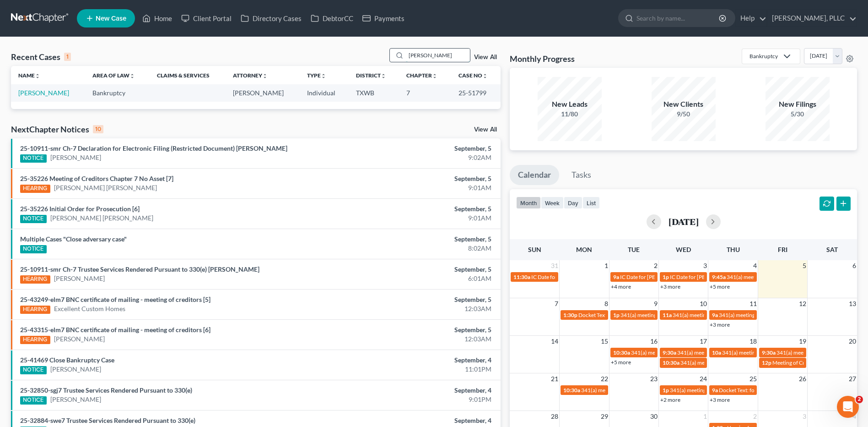
type input "Tancredi"
click at [26, 90] on link "[PERSON_NAME]" at bounding box center [43, 93] width 51 height 8
select select "4"
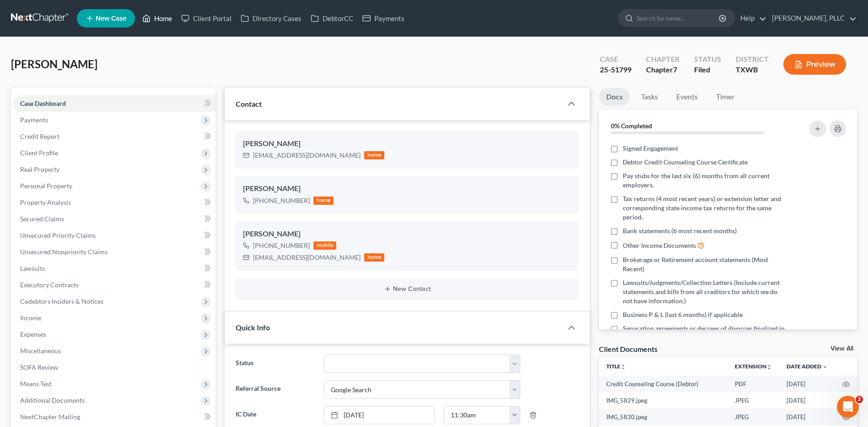
drag, startPoint x: 163, startPoint y: 15, endPoint x: 487, endPoint y: 28, distance: 324.3
click at [163, 15] on link "Home" at bounding box center [157, 18] width 39 height 16
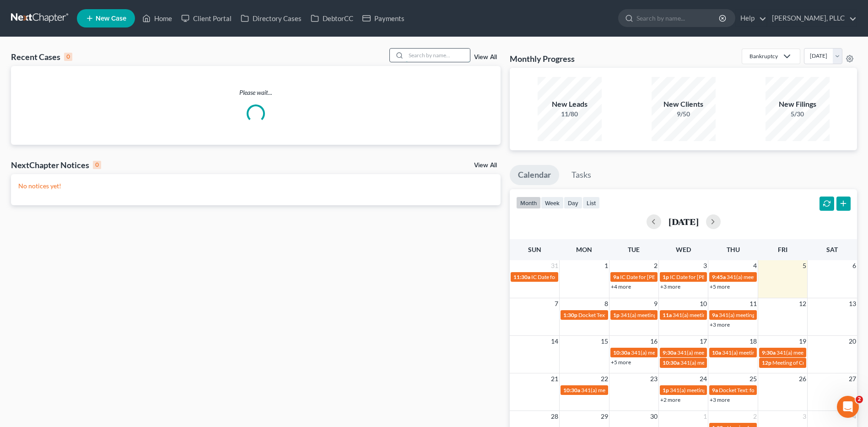
click at [422, 54] on input "search" at bounding box center [438, 55] width 64 height 13
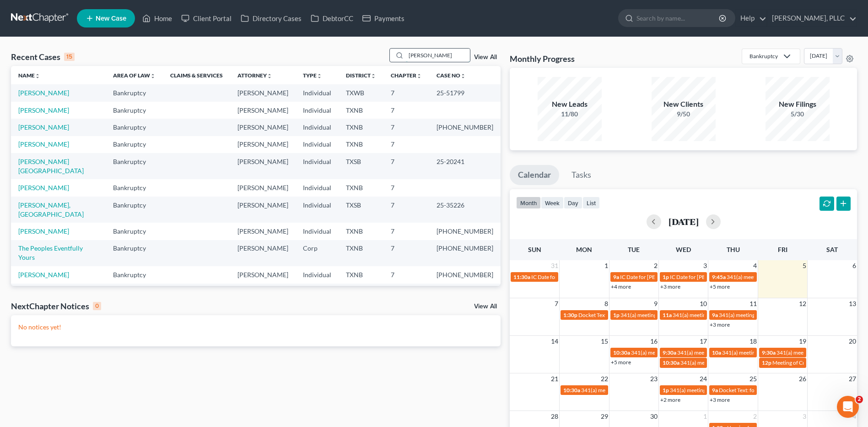
type input "Montano"
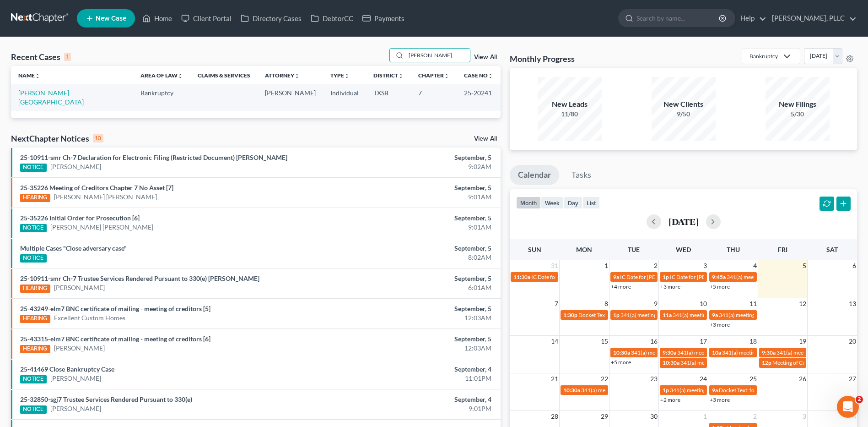
click at [55, 88] on td "Montano, Israel" at bounding box center [72, 97] width 122 height 26
click at [53, 91] on link "Montano, Israel" at bounding box center [50, 97] width 65 height 17
select select "6"
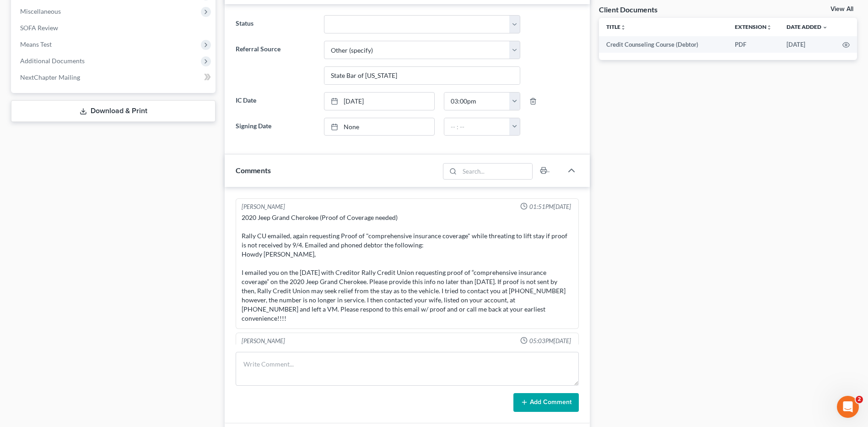
scroll to position [2090, 0]
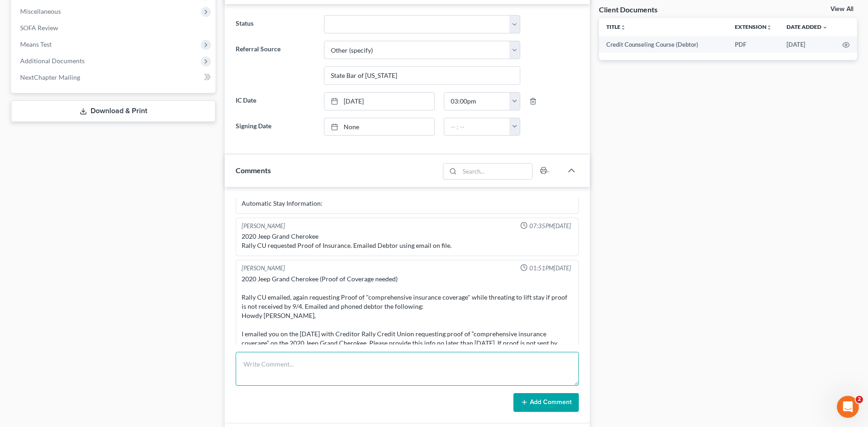
click at [288, 362] on textarea at bounding box center [407, 368] width 343 height 34
type textarea "Updated Docs-Trustee Anne Burns"
click at [562, 398] on button "Add Comment" at bounding box center [545, 402] width 65 height 19
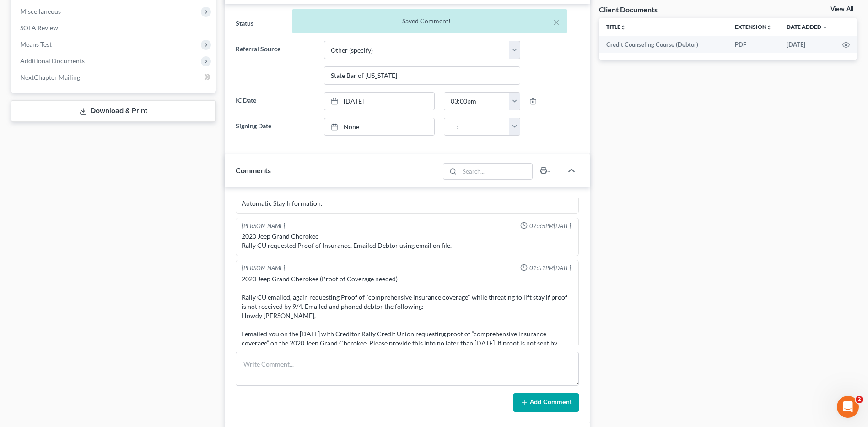
scroll to position [2381, 0]
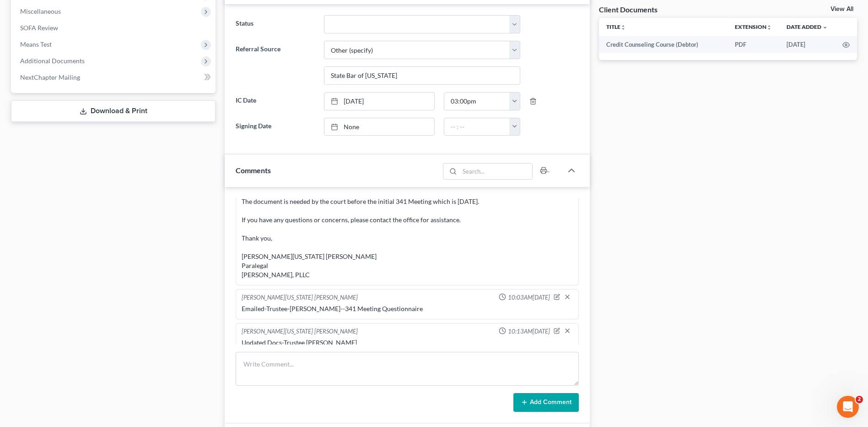
drag, startPoint x: 684, startPoint y: 277, endPoint x: 858, endPoint y: 221, distance: 183.2
click at [684, 277] on div "Docs Tasks Events Timer 12% Completed Nothing here yet! Signed Engagement Debto…" at bounding box center [727, 198] width 267 height 899
click at [699, 365] on div "Docs Tasks Events Timer 12% Completed Nothing here yet! Signed Engagement Debto…" at bounding box center [727, 198] width 267 height 899
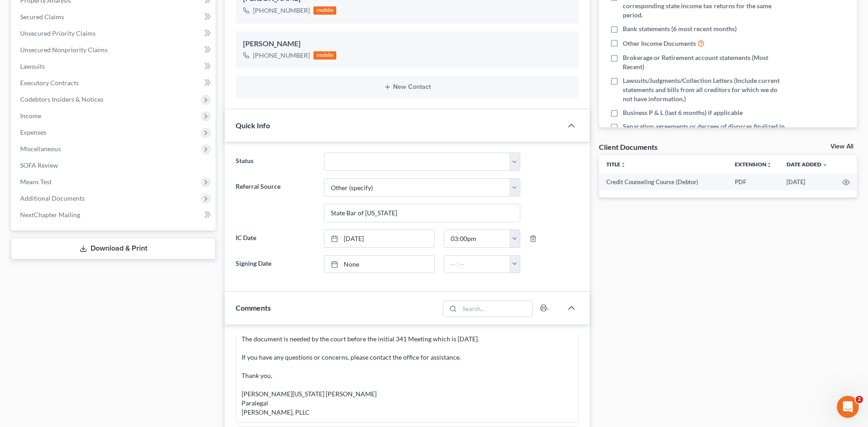
scroll to position [0, 0]
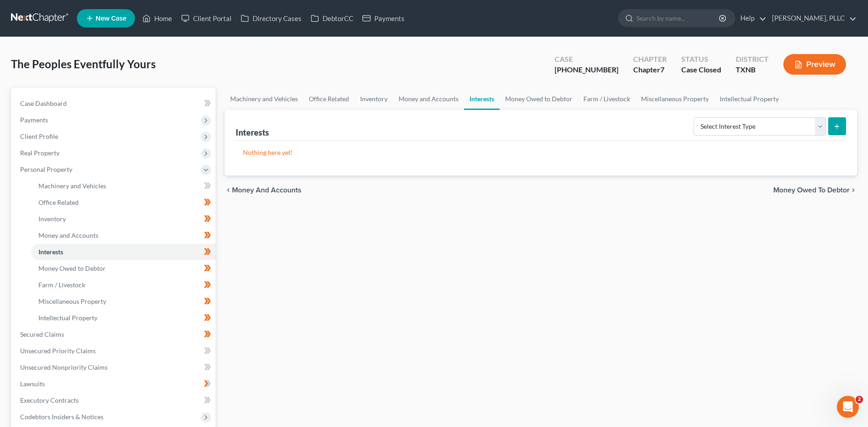
click at [0, 123] on div "The Peoples Eventfully Yours Upgraded Case 24-42741-7 Chapter Chapter 7 Status …" at bounding box center [434, 299] width 868 height 524
click at [163, 16] on link "Home" at bounding box center [157, 18] width 39 height 16
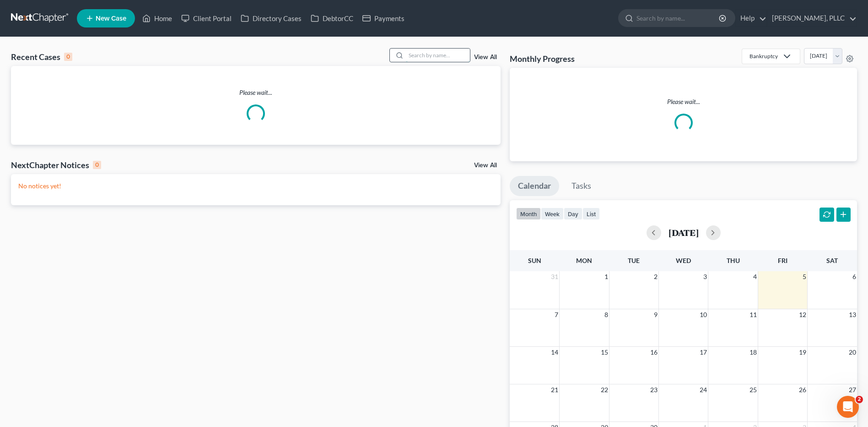
click at [434, 53] on input "search" at bounding box center [438, 55] width 64 height 13
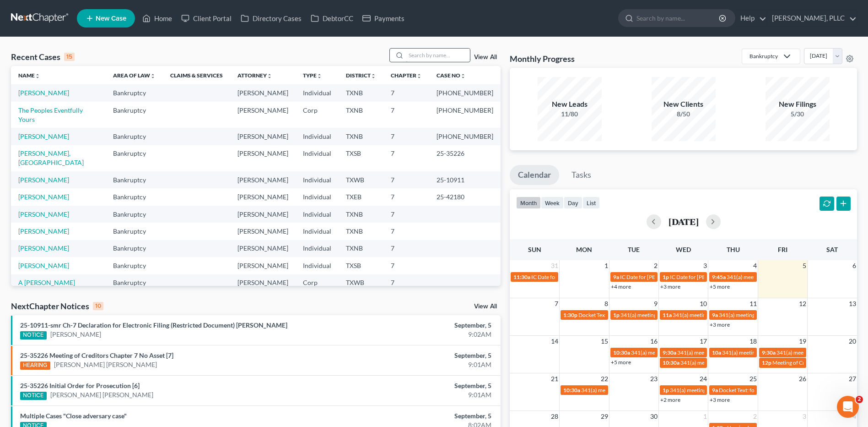
type input "Y"
type input "Franco"
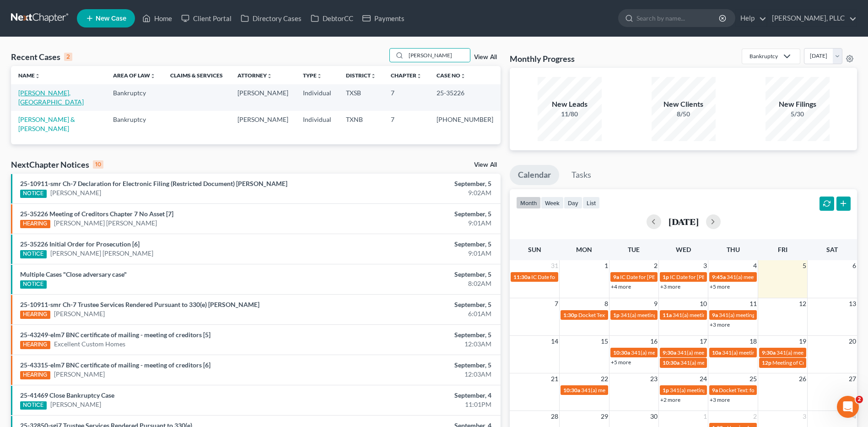
click at [46, 92] on link "[PERSON_NAME], [GEOGRAPHIC_DATA]" at bounding box center [50, 97] width 65 height 17
select select "6"
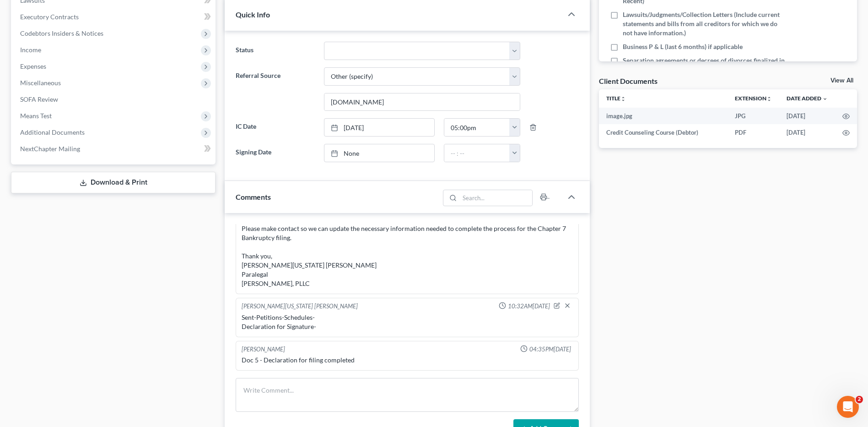
scroll to position [272, 0]
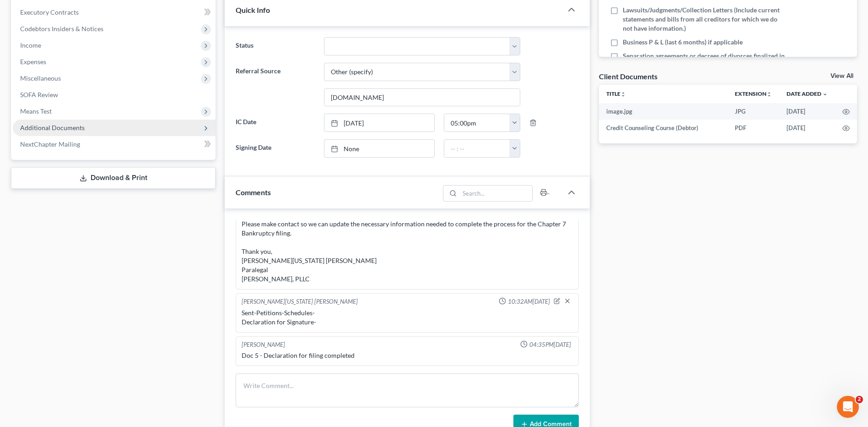
click at [68, 125] on span "Additional Documents" at bounding box center [52, 128] width 65 height 8
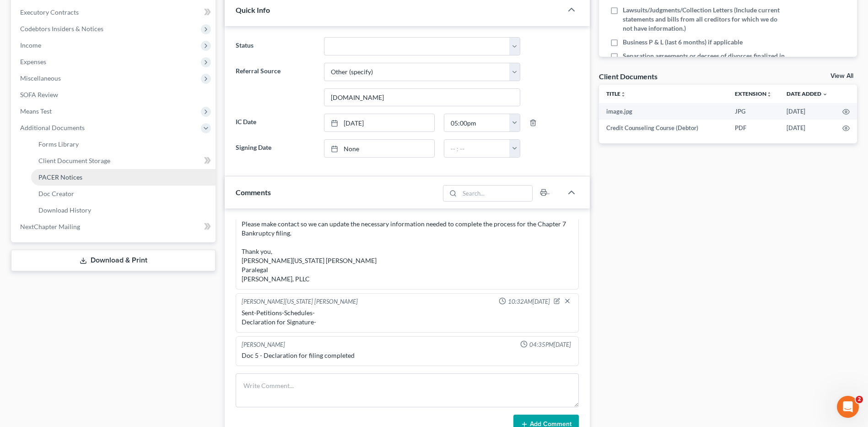
click at [56, 172] on link "PACER Notices" at bounding box center [123, 177] width 184 height 16
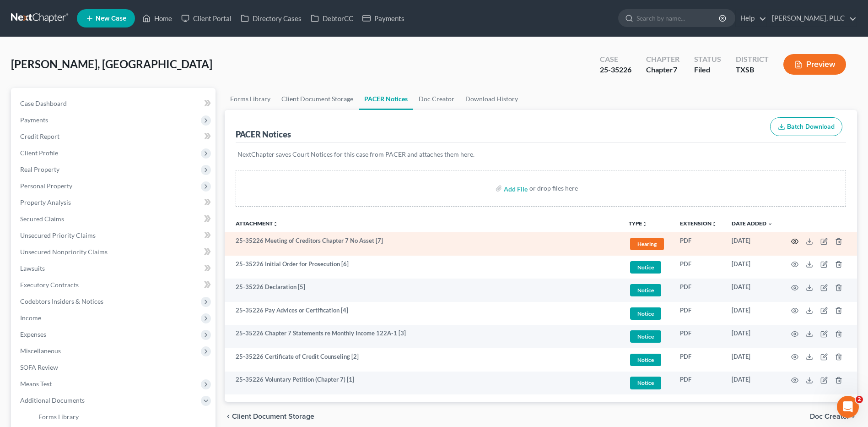
click at [796, 238] on icon "button" at bounding box center [794, 241] width 7 height 7
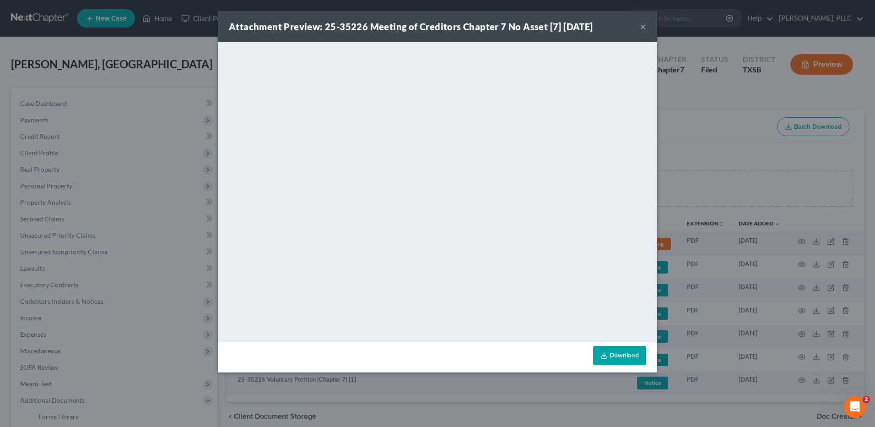
click at [613, 351] on link "Download" at bounding box center [619, 355] width 53 height 19
click at [640, 26] on button "×" at bounding box center [643, 26] width 6 height 11
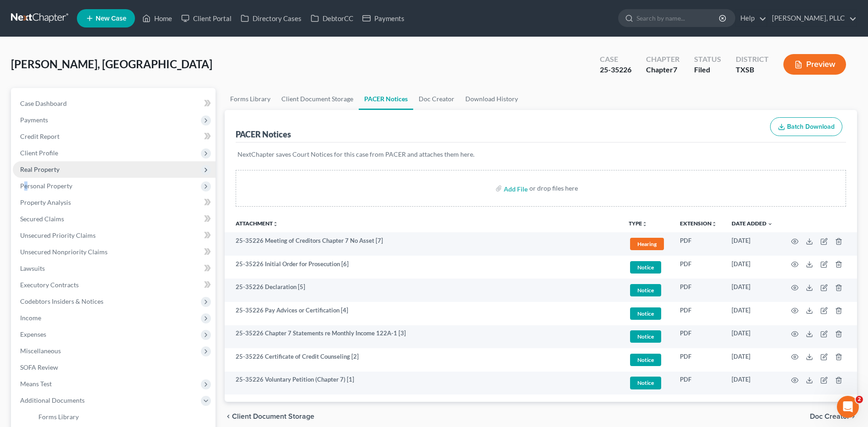
drag, startPoint x: 23, startPoint y: 191, endPoint x: 27, endPoint y: 163, distance: 28.2
click at [29, 179] on span "Personal Property" at bounding box center [114, 186] width 203 height 16
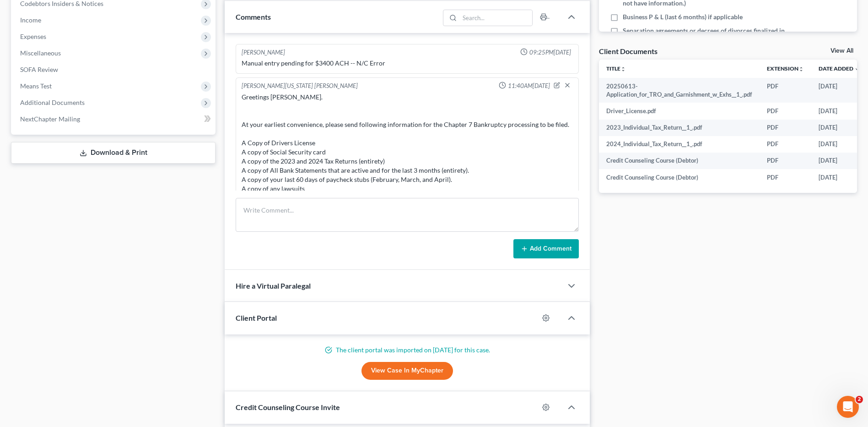
scroll to position [1944, 0]
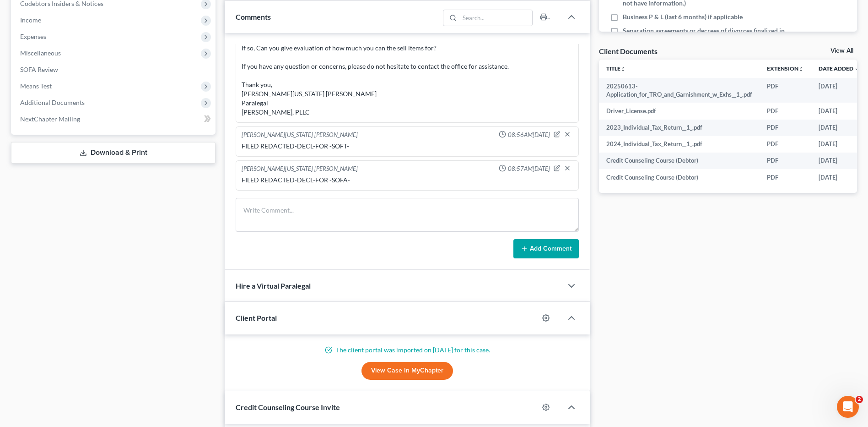
click at [701, 325] on div "Docs Tasks Events Timer 12% Completed Nothing here yet! Signed Engagement Debto…" at bounding box center [727, 142] width 267 height 704
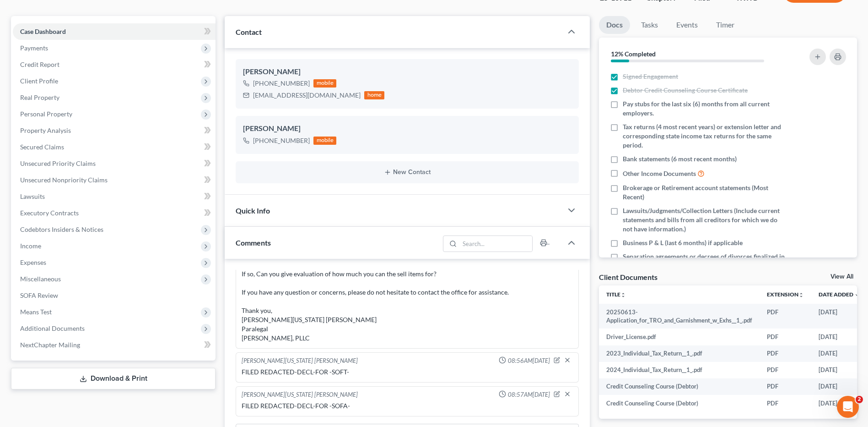
scroll to position [0, 0]
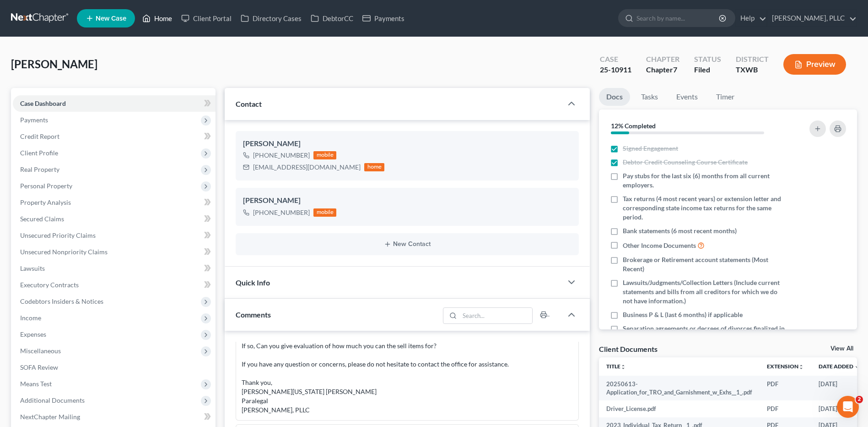
click at [166, 16] on link "Home" at bounding box center [157, 18] width 39 height 16
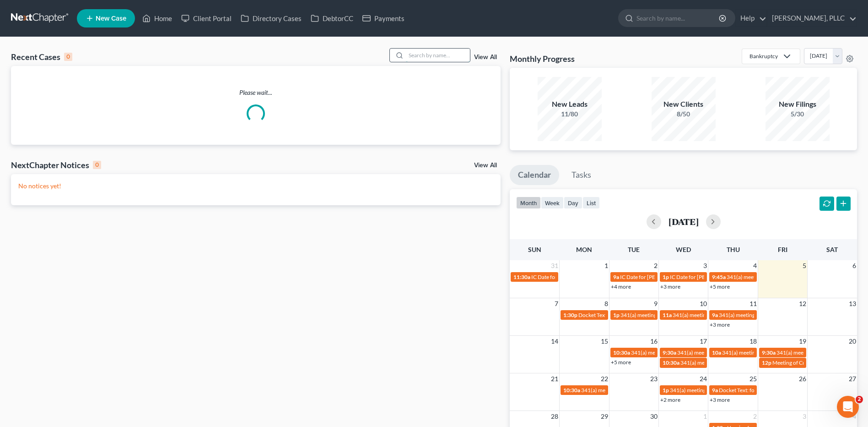
click at [425, 51] on input "search" at bounding box center [438, 55] width 64 height 13
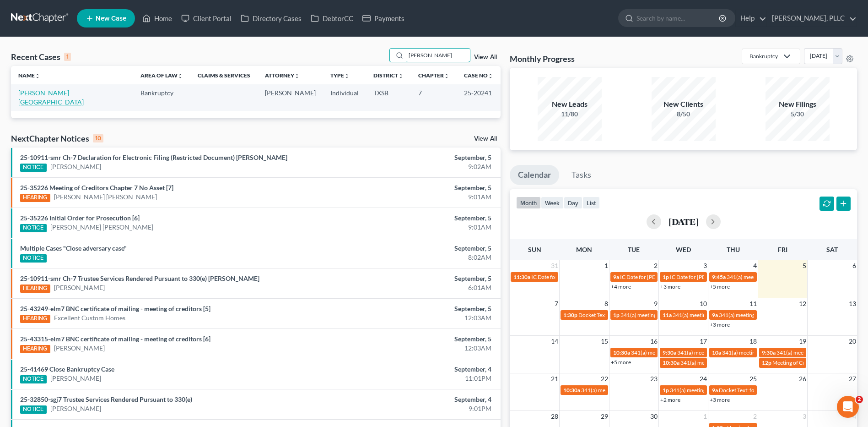
type input "Montano"
click at [39, 92] on link "Montano, Israel" at bounding box center [50, 97] width 65 height 17
select select "6"
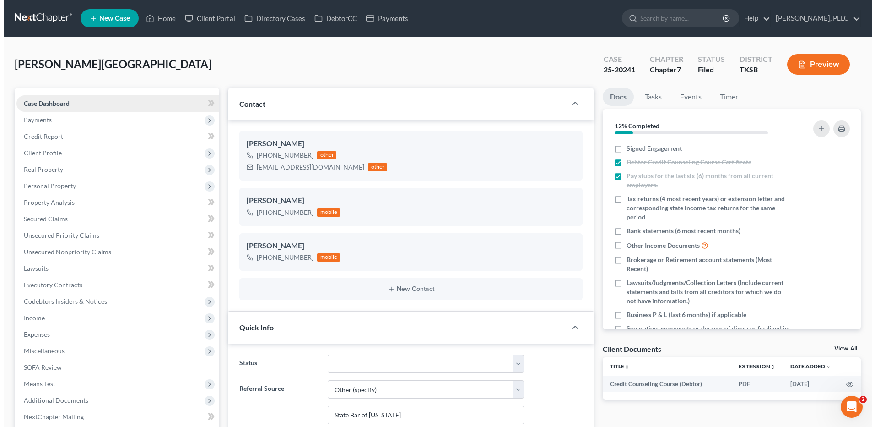
scroll to position [2313, 0]
click at [39, 50] on div "Montano, Israel Upgraded Case 25-20241 Chapter Chapter 7 Status Filed District …" at bounding box center [434, 68] width 846 height 40
click at [162, 19] on link "Home" at bounding box center [157, 18] width 39 height 16
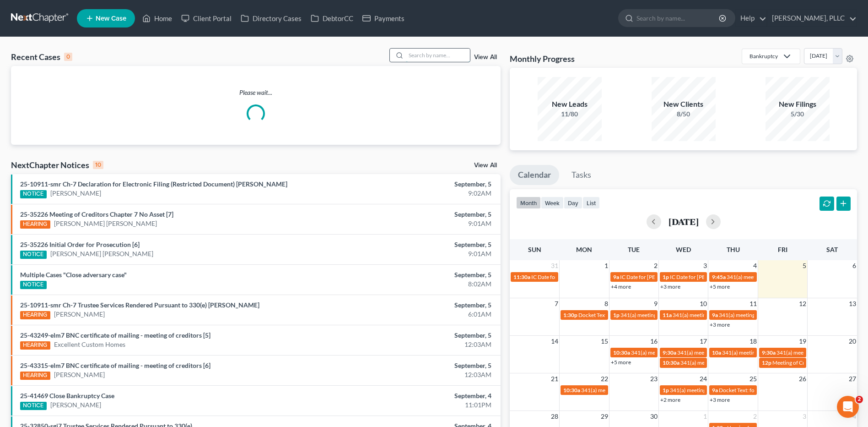
click at [427, 52] on input "search" at bounding box center [438, 55] width 64 height 13
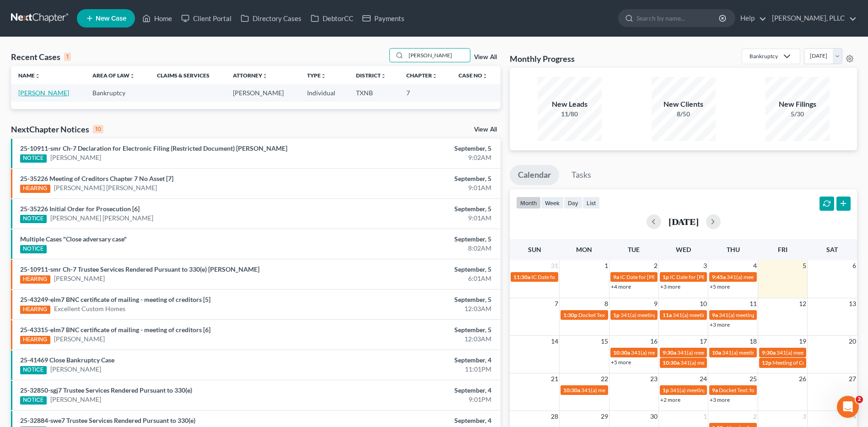
type input "Hayworth"
click at [50, 92] on link "Hayworth, Rebecca" at bounding box center [43, 93] width 51 height 8
select select "6"
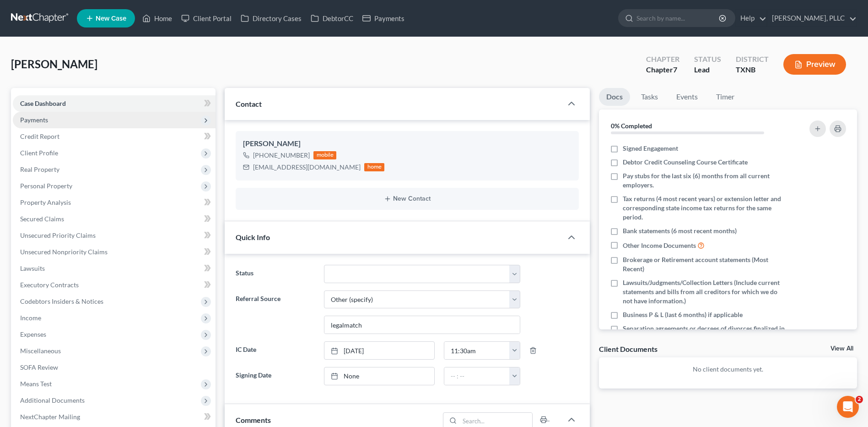
click at [39, 118] on span "Payments" at bounding box center [34, 120] width 28 height 8
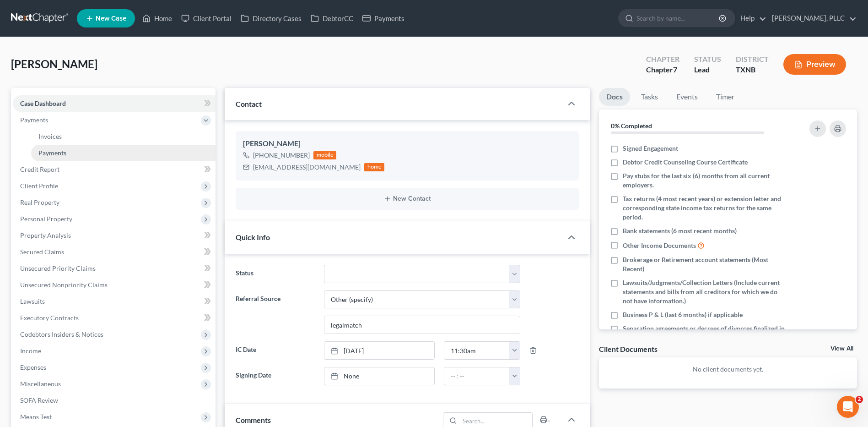
click at [51, 152] on span "Payments" at bounding box center [52, 153] width 28 height 8
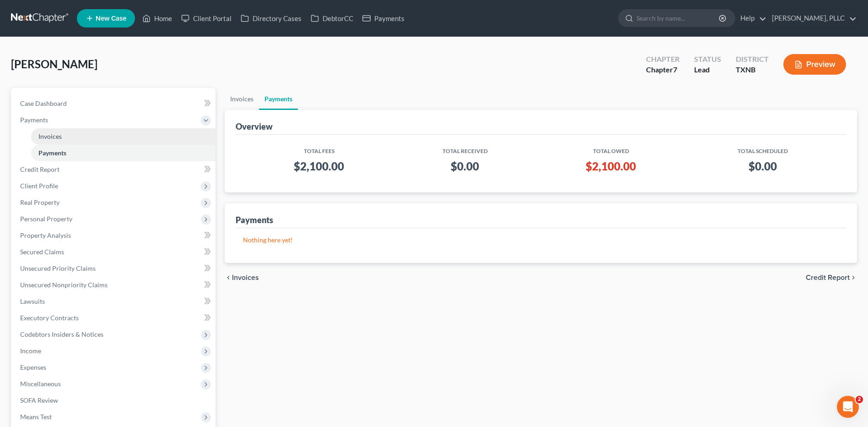
click at [55, 132] on span "Invoices" at bounding box center [49, 136] width 23 height 8
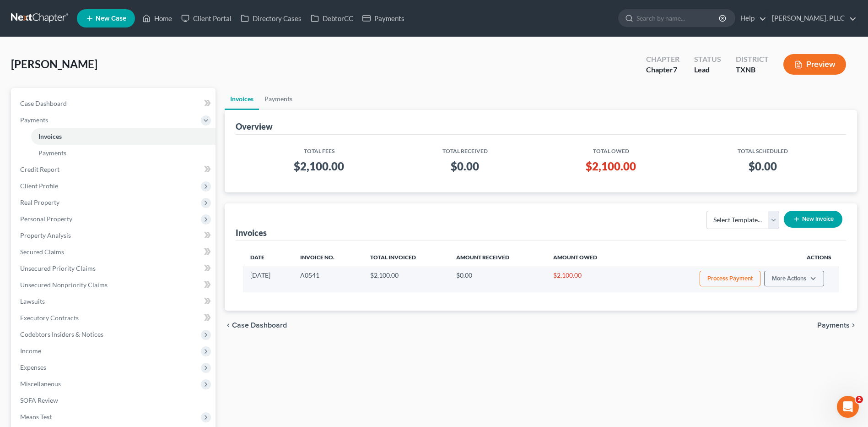
click at [731, 277] on button "Process Payment" at bounding box center [730, 278] width 61 height 16
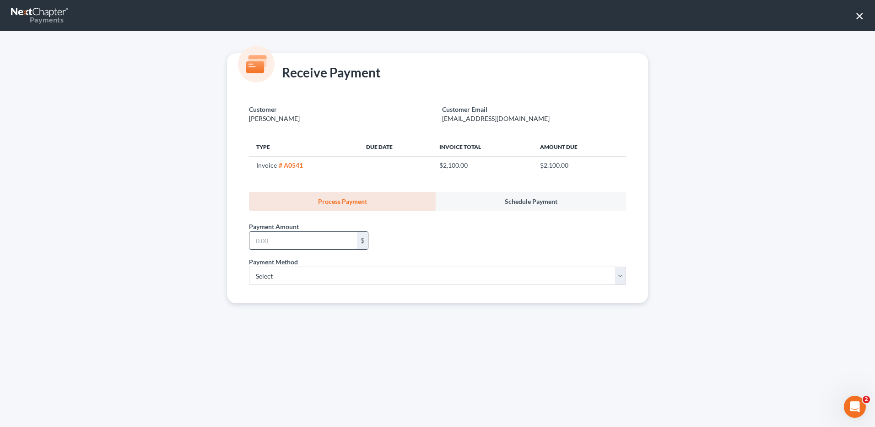
click at [315, 242] on input "text" at bounding box center [303, 240] width 108 height 17
type input "2,100.00"
click at [621, 274] on select "Select ACH Credit Card" at bounding box center [437, 275] width 377 height 18
select select "1"
click at [249, 266] on select "Select ACH Credit Card" at bounding box center [437, 275] width 377 height 18
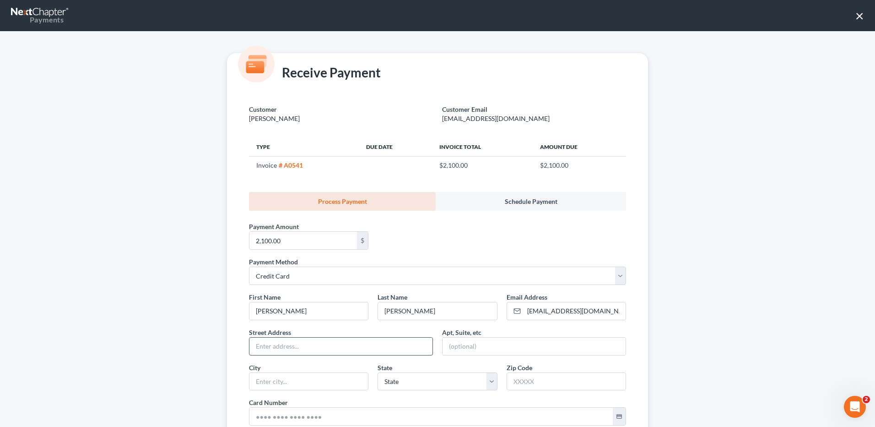
click at [289, 350] on input "text" at bounding box center [340, 345] width 183 height 17
type input "4"
type input "8006 Contrary Creek Road"
type input "Granbury"
click at [488, 383] on select "State AL AK AR AZ CA CO CT DE DC FL GA GU HI ID IL IN IA KS KY LA ME MD MA MI M…" at bounding box center [437, 381] width 119 height 18
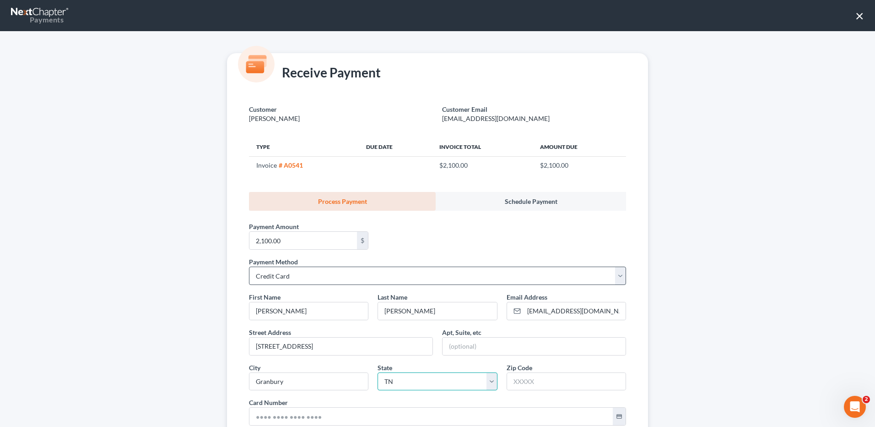
select select "45"
click at [378, 372] on select "State AL AK AR AZ CA CO CT DE DC FL GA GU HI ID IL IN IA KS KY LA ME MD MA MI M…" at bounding box center [437, 381] width 119 height 18
click at [556, 383] on input "text" at bounding box center [566, 381] width 119 height 17
type input "76048"
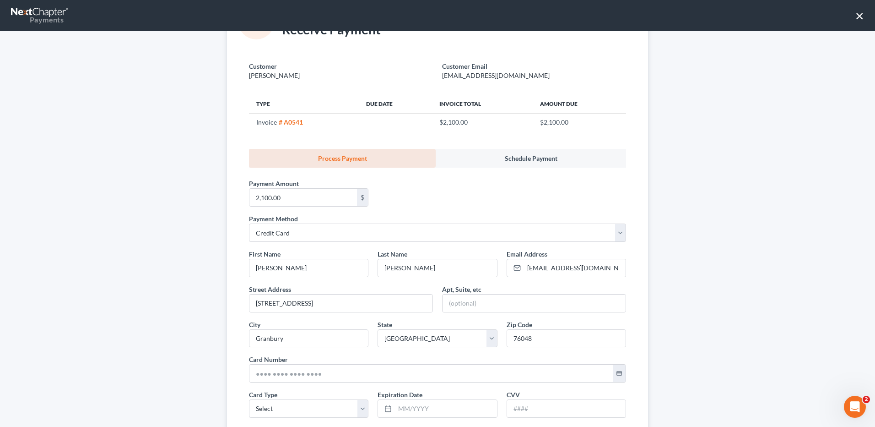
scroll to position [45, 0]
click at [291, 371] on input "text" at bounding box center [430, 370] width 363 height 17
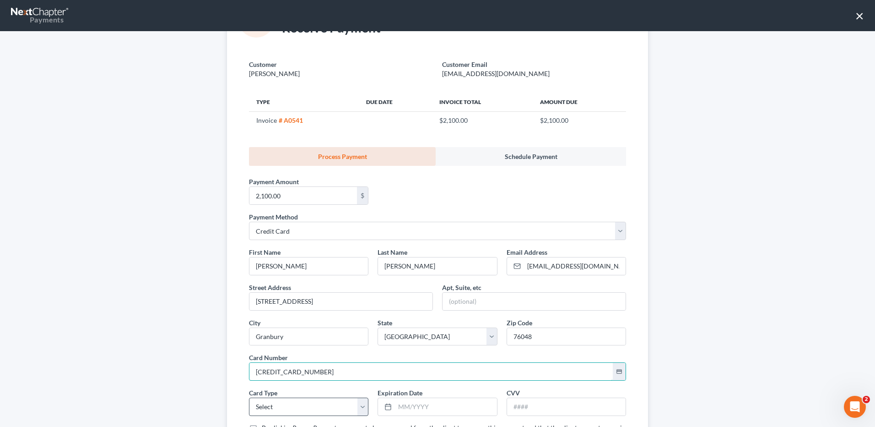
type input "4147 2026 5244 7291"
click at [360, 403] on select "Select Visa MasterCard Discover American Express" at bounding box center [308, 406] width 119 height 18
select select "0"
click at [249, 397] on select "Select Visa MasterCard Discover American Express" at bounding box center [308, 406] width 119 height 18
click at [448, 409] on input "text" at bounding box center [446, 406] width 102 height 17
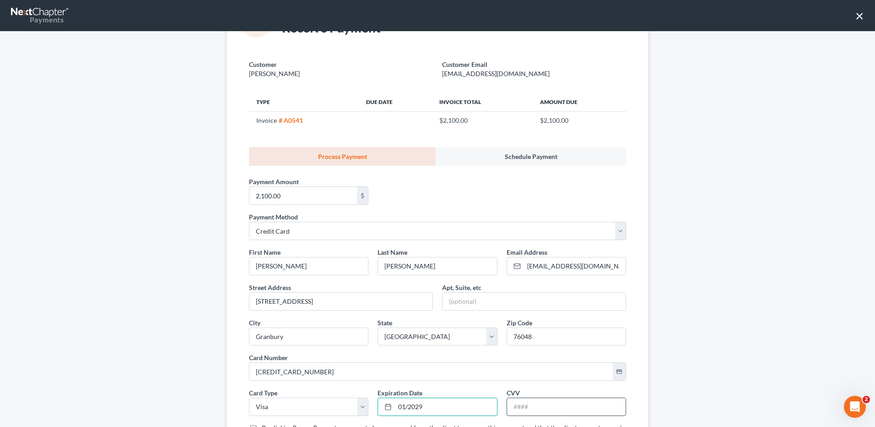
type input "01/2029"
click at [551, 405] on input "text" at bounding box center [566, 406] width 119 height 17
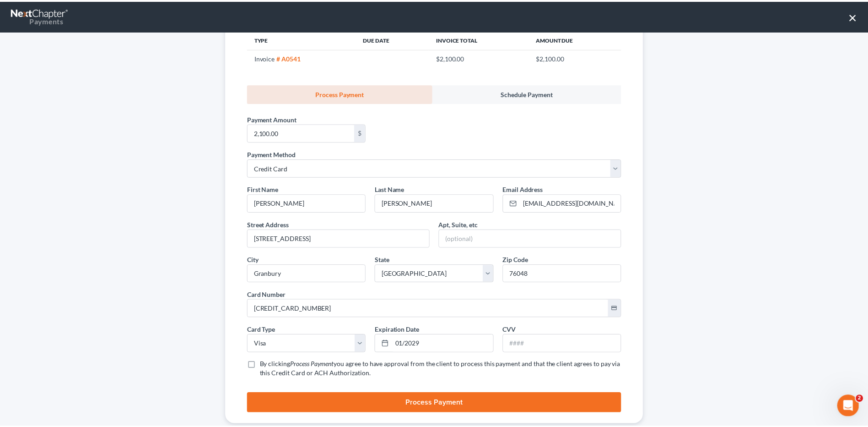
scroll to position [108, 0]
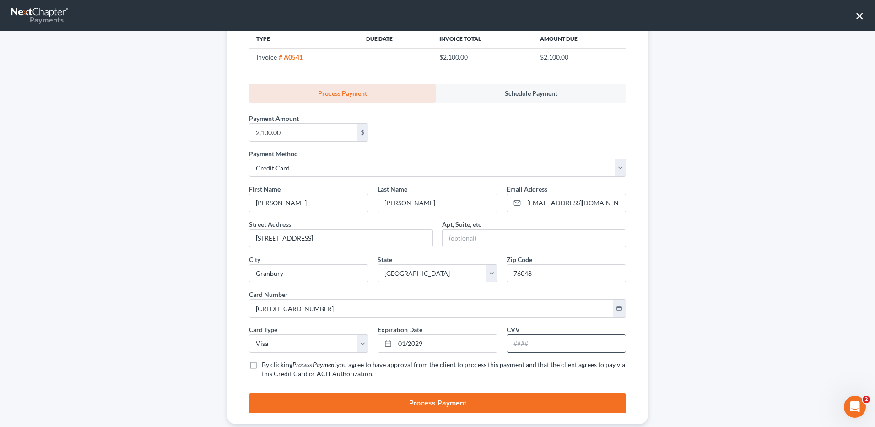
click at [543, 341] on input "text" at bounding box center [566, 343] width 119 height 17
type input "014"
click at [262, 364] on label "By clicking Process Payment you agree to have approval from the client to proce…" at bounding box center [444, 369] width 364 height 18
click at [265, 364] on input "By clicking Process Payment you agree to have approval from the client to proce…" at bounding box center [268, 363] width 6 height 6
checkbox input "true"
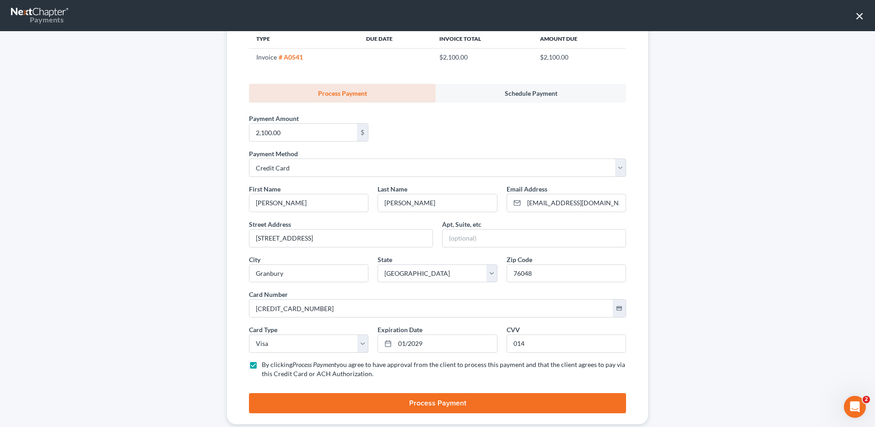
click at [345, 402] on button "Process Payment" at bounding box center [437, 403] width 377 height 20
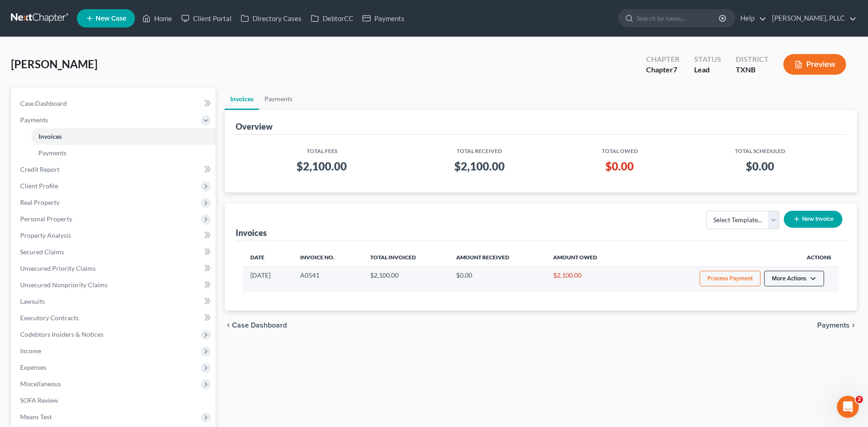
click at [793, 280] on button "More Actions" at bounding box center [794, 278] width 60 height 16
click at [775, 296] on link "View/Edit" at bounding box center [806, 298] width 107 height 16
select select "1"
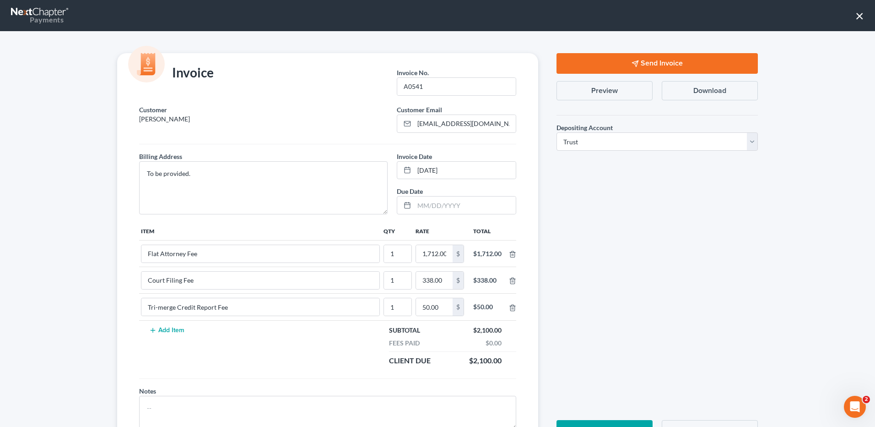
click at [653, 231] on div "Send Invoice Preview Download Depositing Account * Select Operation Trust Save …" at bounding box center [657, 250] width 220 height 394
click at [581, 89] on button "Preview" at bounding box center [604, 90] width 96 height 19
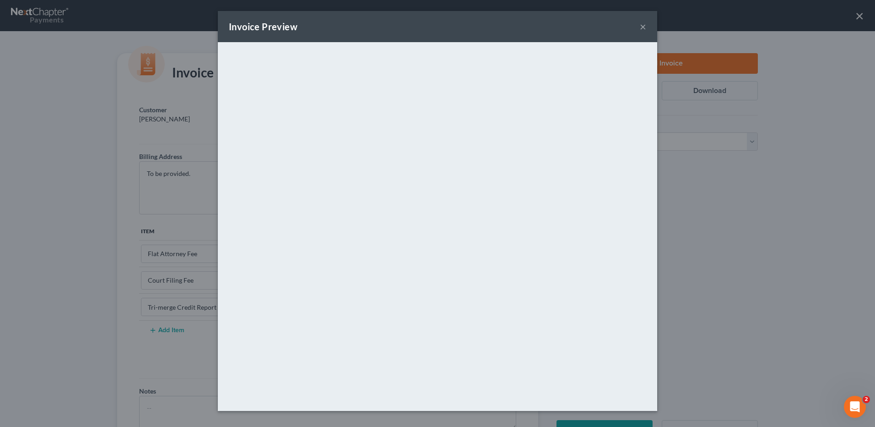
click at [643, 25] on button "×" at bounding box center [643, 26] width 6 height 11
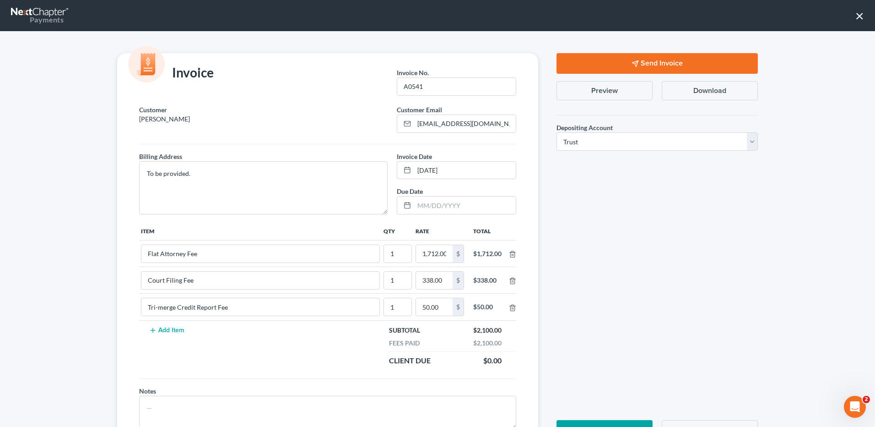
click at [638, 59] on button "Send Invoice" at bounding box center [656, 63] width 201 height 21
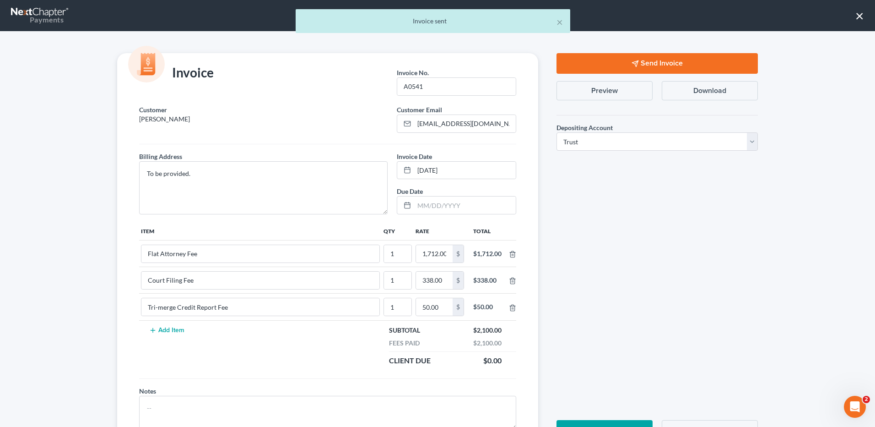
click at [655, 277] on div "Send Invoice Preview Download Depositing Account * Select Operation Trust Save …" at bounding box center [657, 250] width 220 height 394
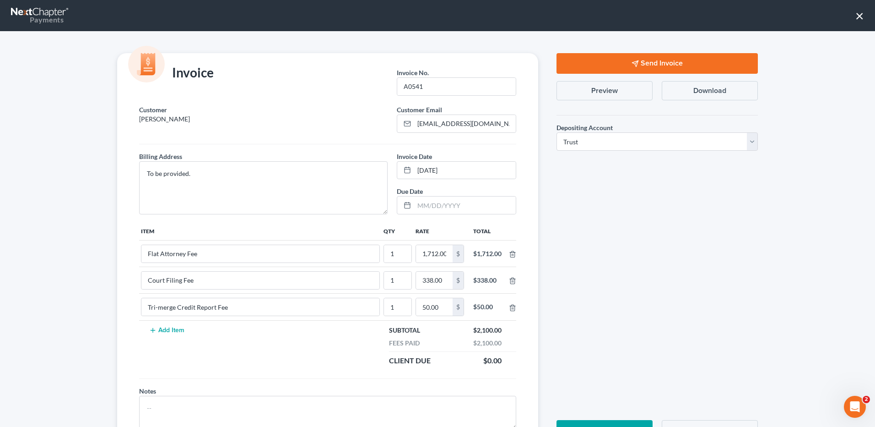
click at [855, 16] on button "×" at bounding box center [859, 15] width 9 height 15
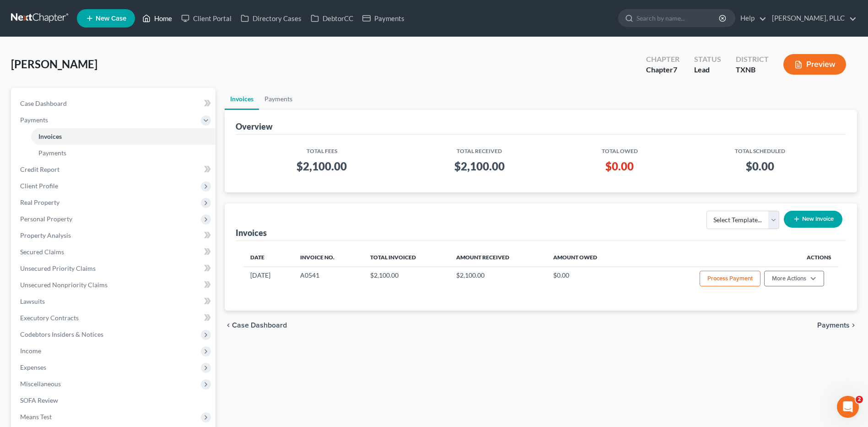
click at [162, 19] on link "Home" at bounding box center [157, 18] width 39 height 16
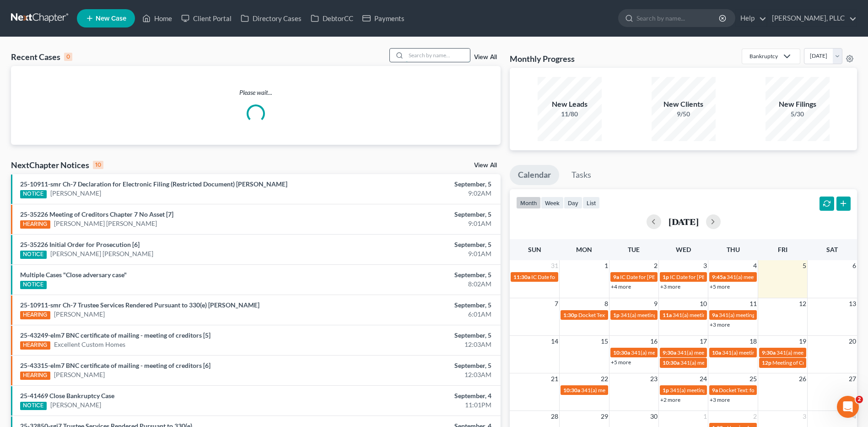
click at [441, 53] on input "search" at bounding box center [438, 55] width 64 height 13
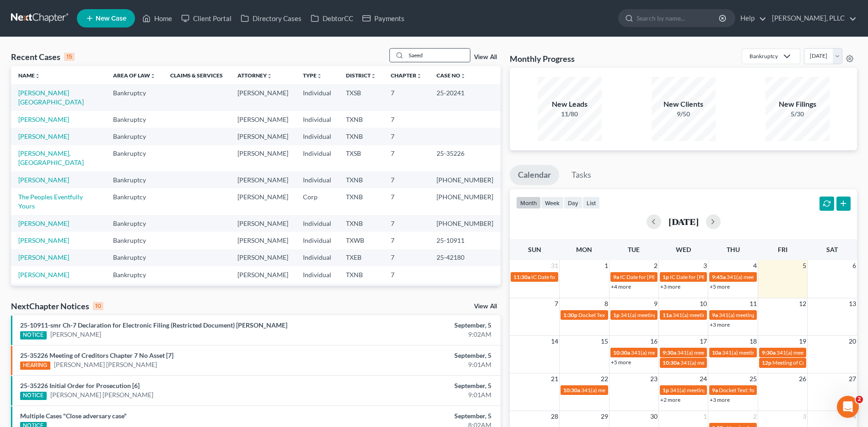
type input "Saeed"
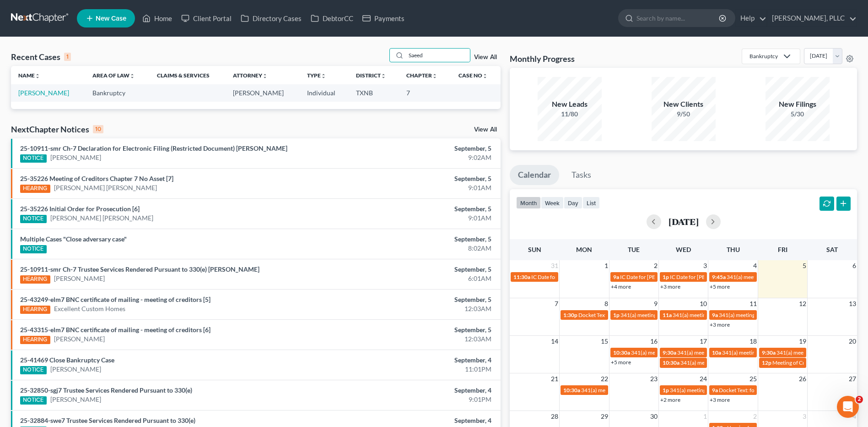
click at [53, 88] on td "Saeed, Khurram" at bounding box center [48, 92] width 74 height 17
click at [53, 92] on link "Saeed, Khurram" at bounding box center [43, 93] width 51 height 8
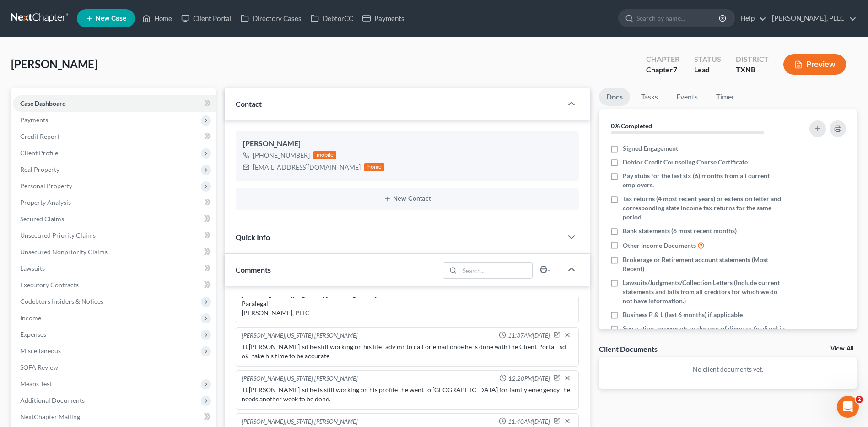
click at [195, 58] on div "Saeed, Khurram Upgraded Chapter Chapter 7 Status Lead District TXNB Preview" at bounding box center [434, 68] width 846 height 40
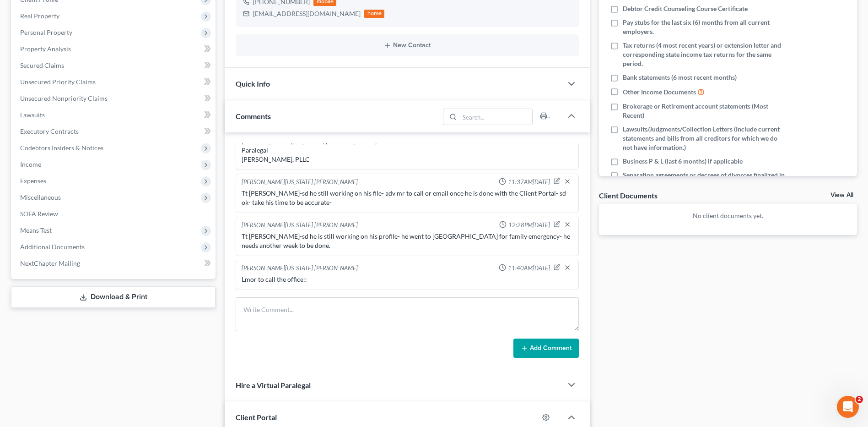
scroll to position [220, 0]
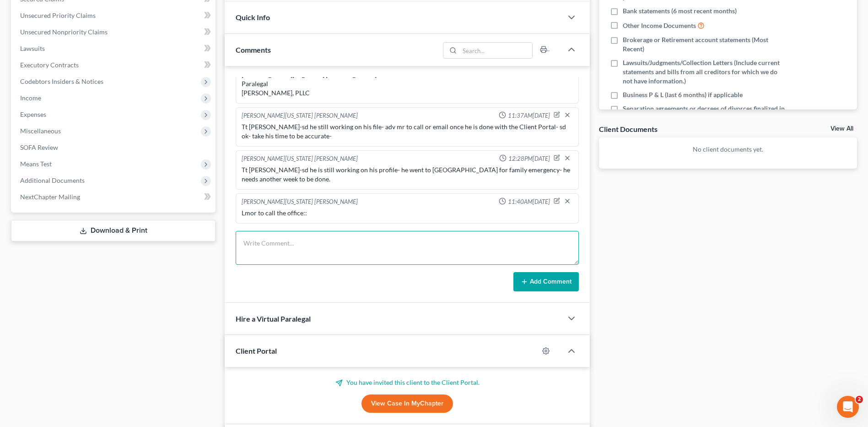
click at [299, 250] on textarea at bounding box center [407, 248] width 343 height 34
type textarea "Clld to schedule in office visit for next Tuesday @ 10:00"
click at [554, 277] on button "Add Comment" at bounding box center [545, 281] width 65 height 19
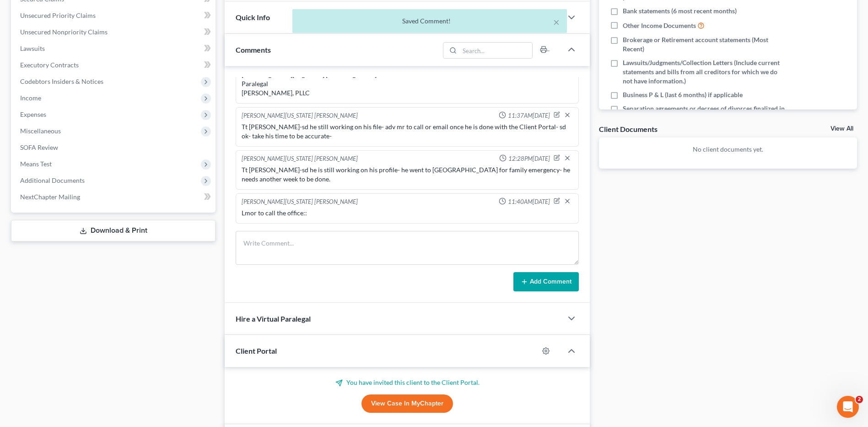
scroll to position [587, 0]
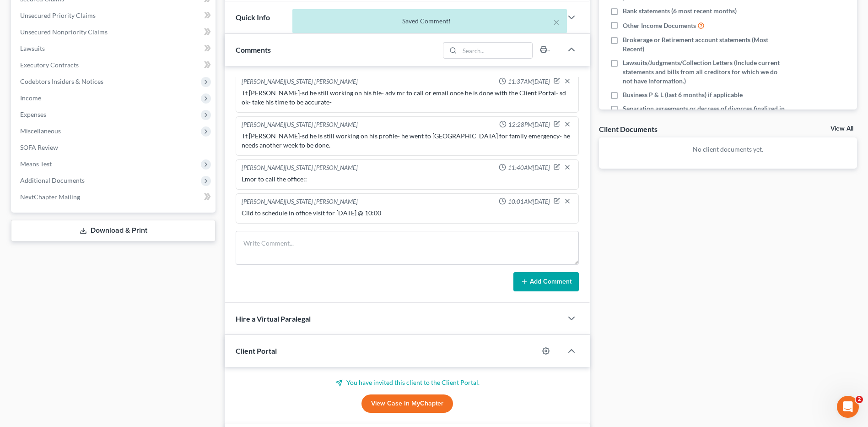
click at [736, 275] on div "Docs Tasks Events Timer 0% Completed Nothing here yet! Signed Engagement Debtor…" at bounding box center [727, 206] width 267 height 677
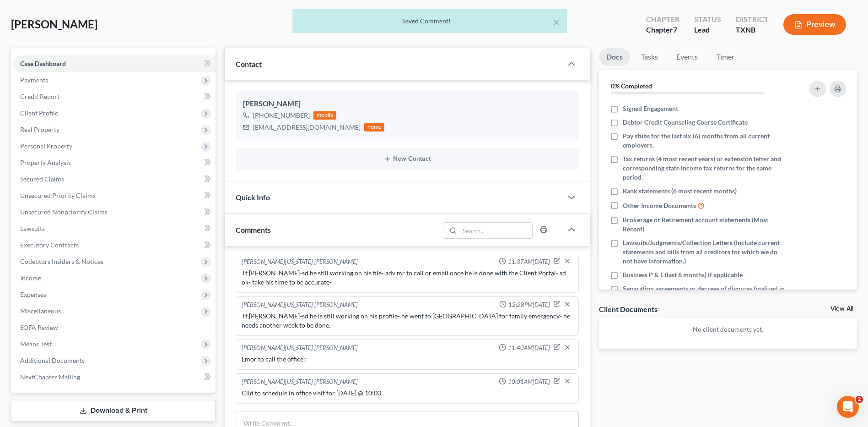
scroll to position [0, 0]
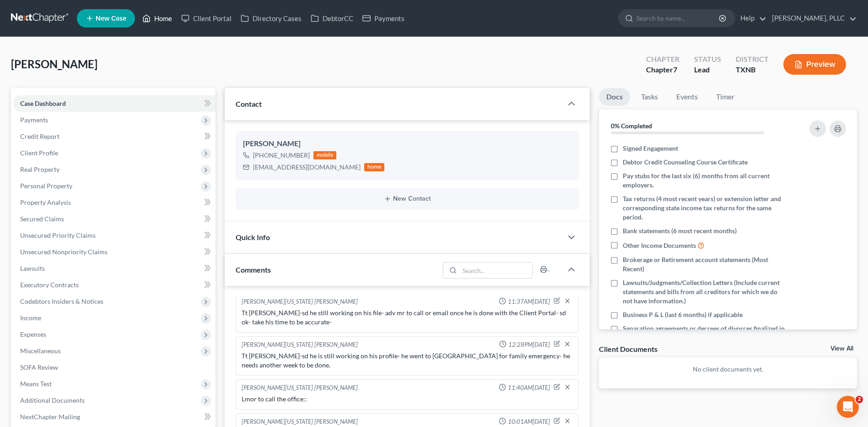
click at [160, 18] on link "Home" at bounding box center [157, 18] width 39 height 16
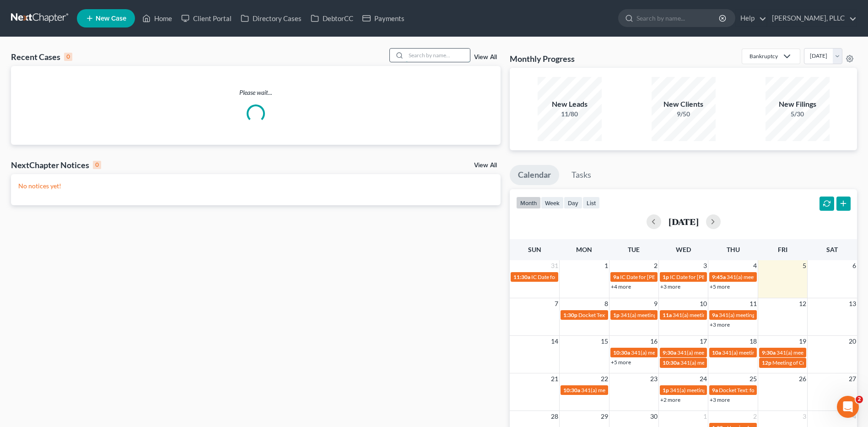
click at [418, 61] on input "search" at bounding box center [438, 55] width 64 height 13
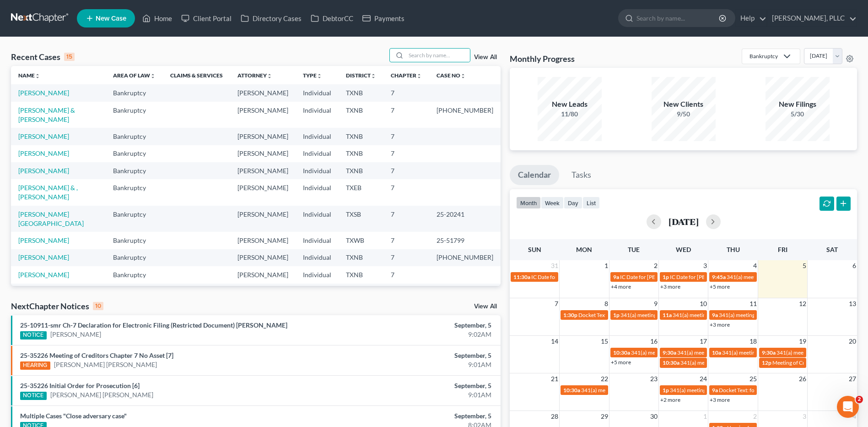
click at [146, 51] on div "Recent Cases 15 View All" at bounding box center [256, 57] width 490 height 18
click at [163, 16] on link "Home" at bounding box center [157, 18] width 39 height 16
click at [423, 54] on input "search" at bounding box center [438, 55] width 64 height 13
type input "Mayfield"
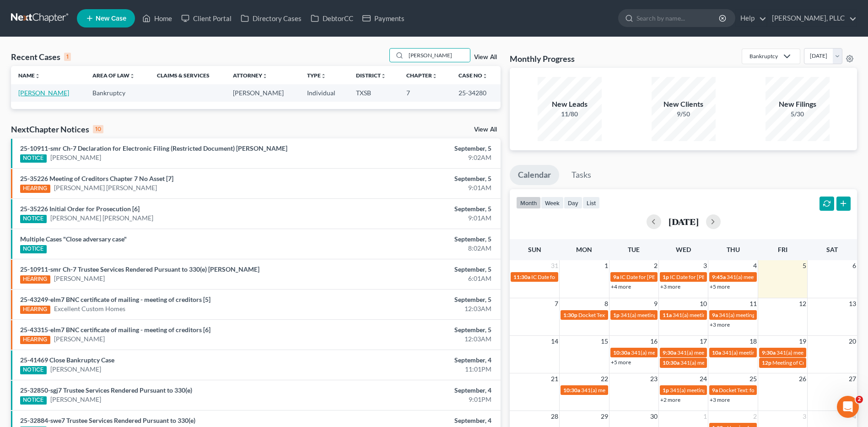
click at [46, 93] on link "Mayfield, Eva" at bounding box center [43, 93] width 51 height 8
select select "4"
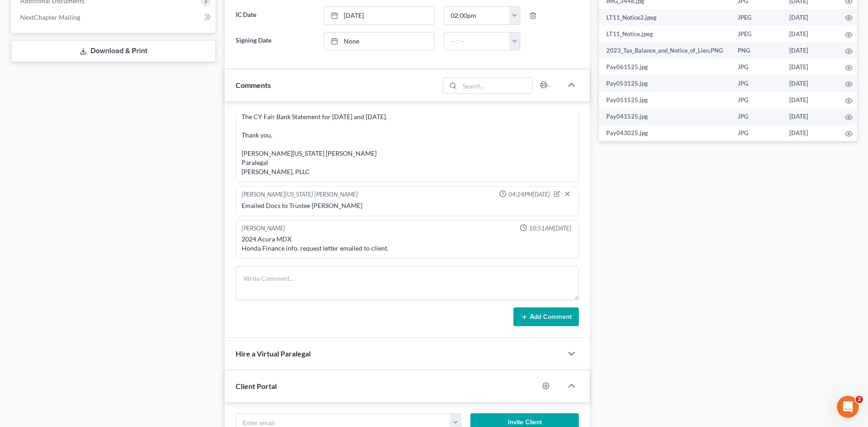
scroll to position [400, 0]
paste textarea "Greetings Eva Mayfield, I have uploaded the documents you forwarded for the US …"
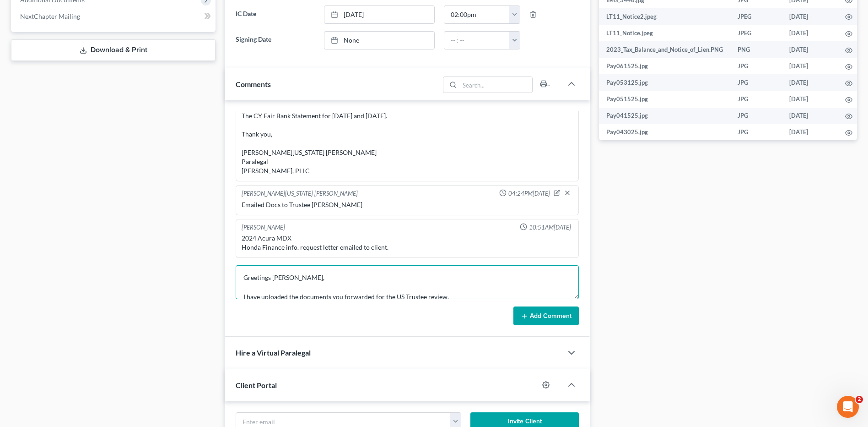
scroll to position [252, 0]
type textarea "Greetings Eva Mayfield, I have uploaded the documents you forwarded for the US …"
click at [549, 316] on button "Add Comment" at bounding box center [545, 315] width 65 height 19
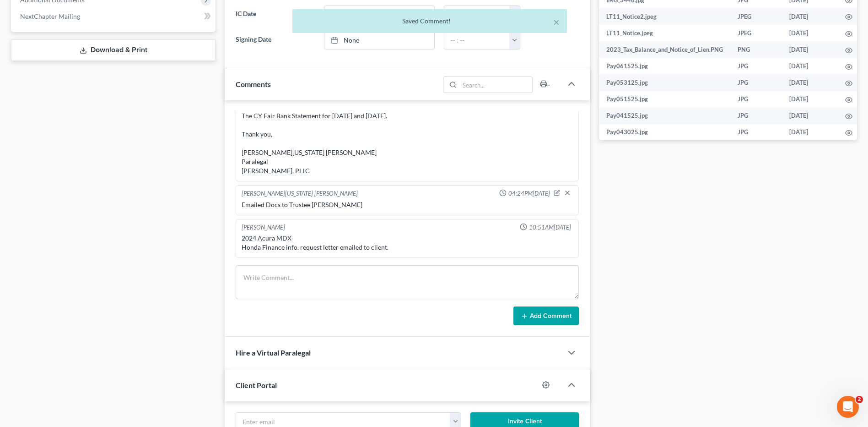
scroll to position [1400, 0]
